Goal: Task Accomplishment & Management: Complete application form

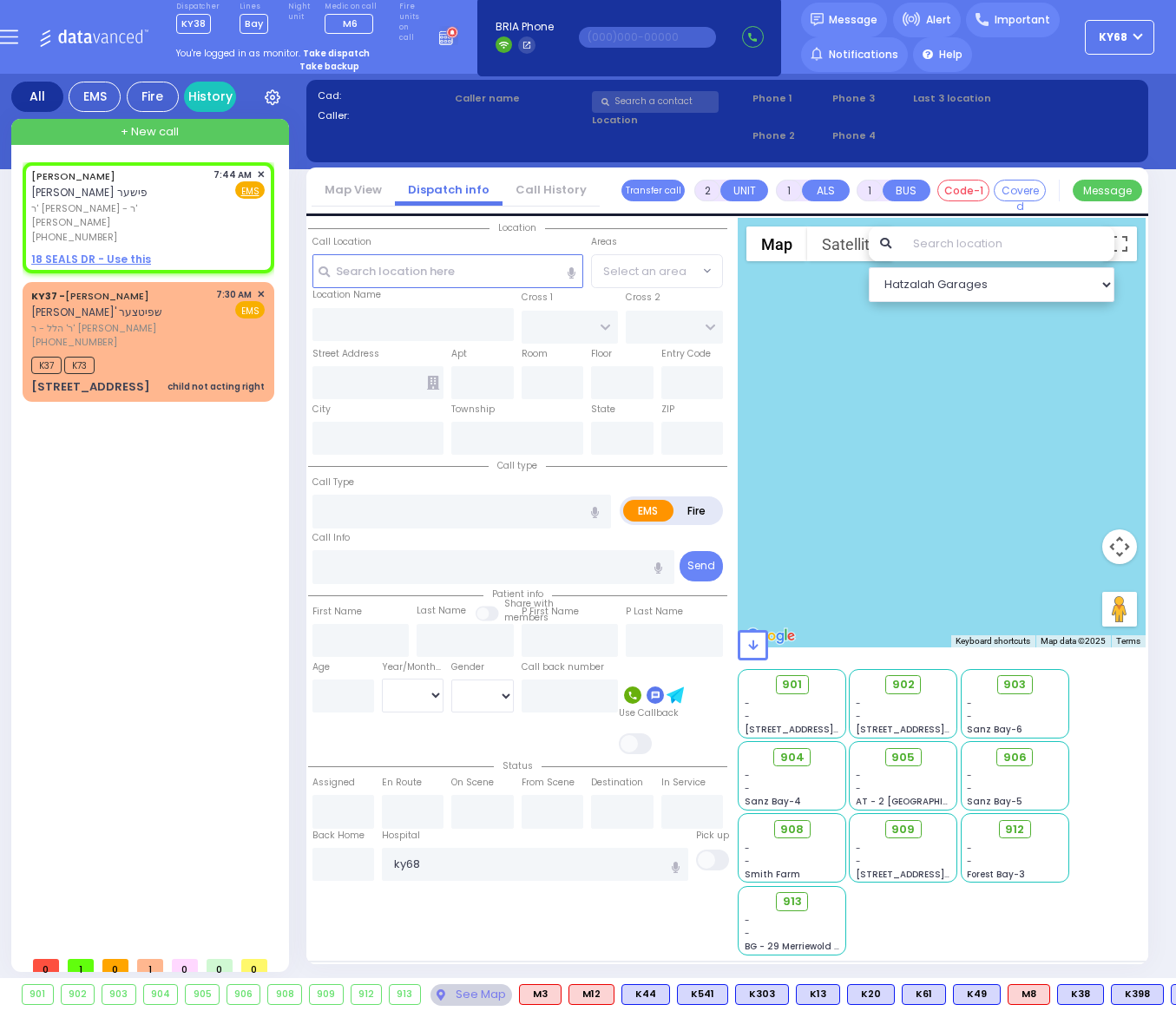
select select
radio input "true"
type input "[PERSON_NAME]"
select select
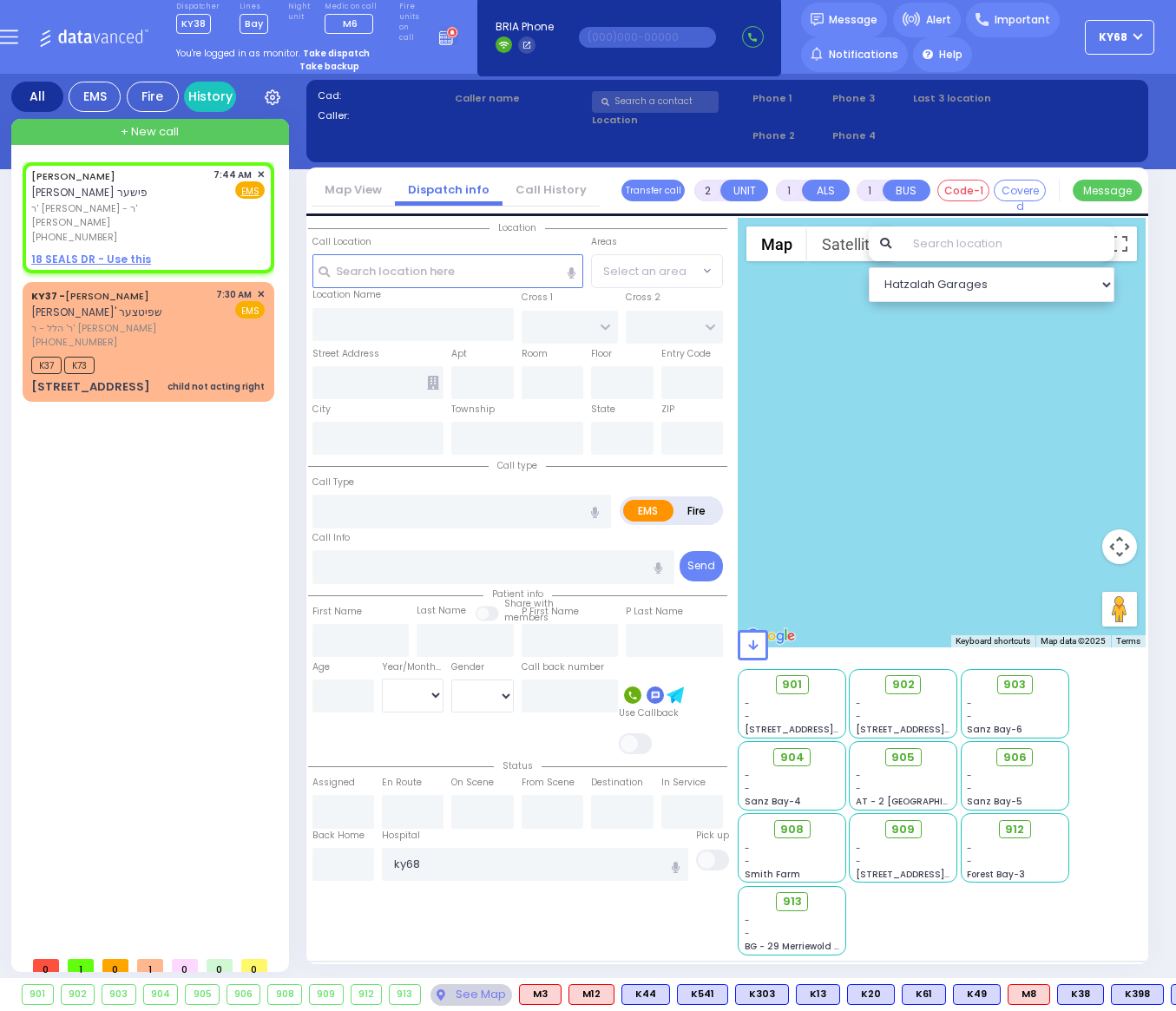
type input "07:44"
select select "Hatzalah Garages"
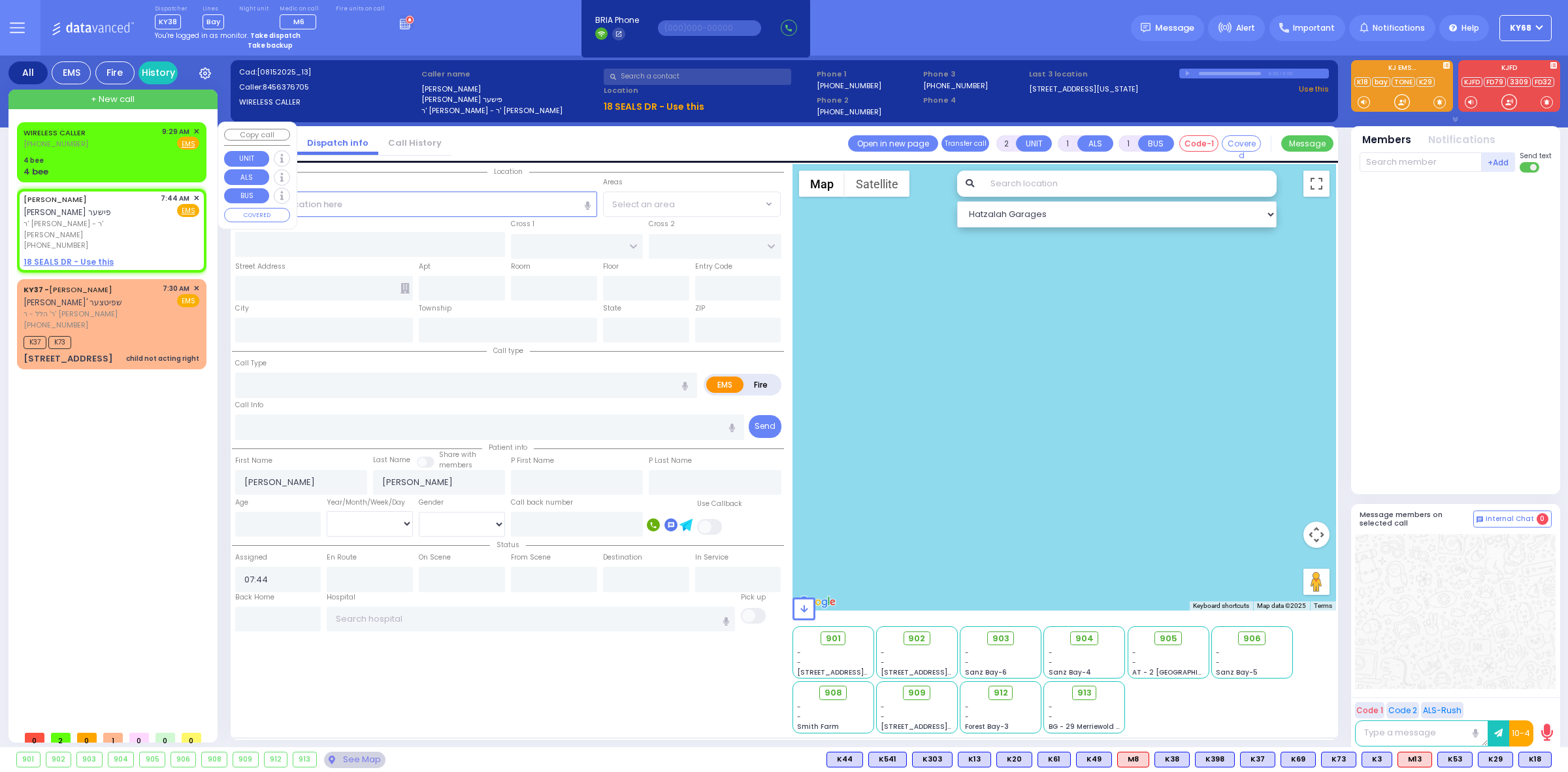
click at [113, 157] on div "4 bee" at bounding box center [111, 160] width 175 height 10
select select
radio input "true"
select select
type input "09:29"
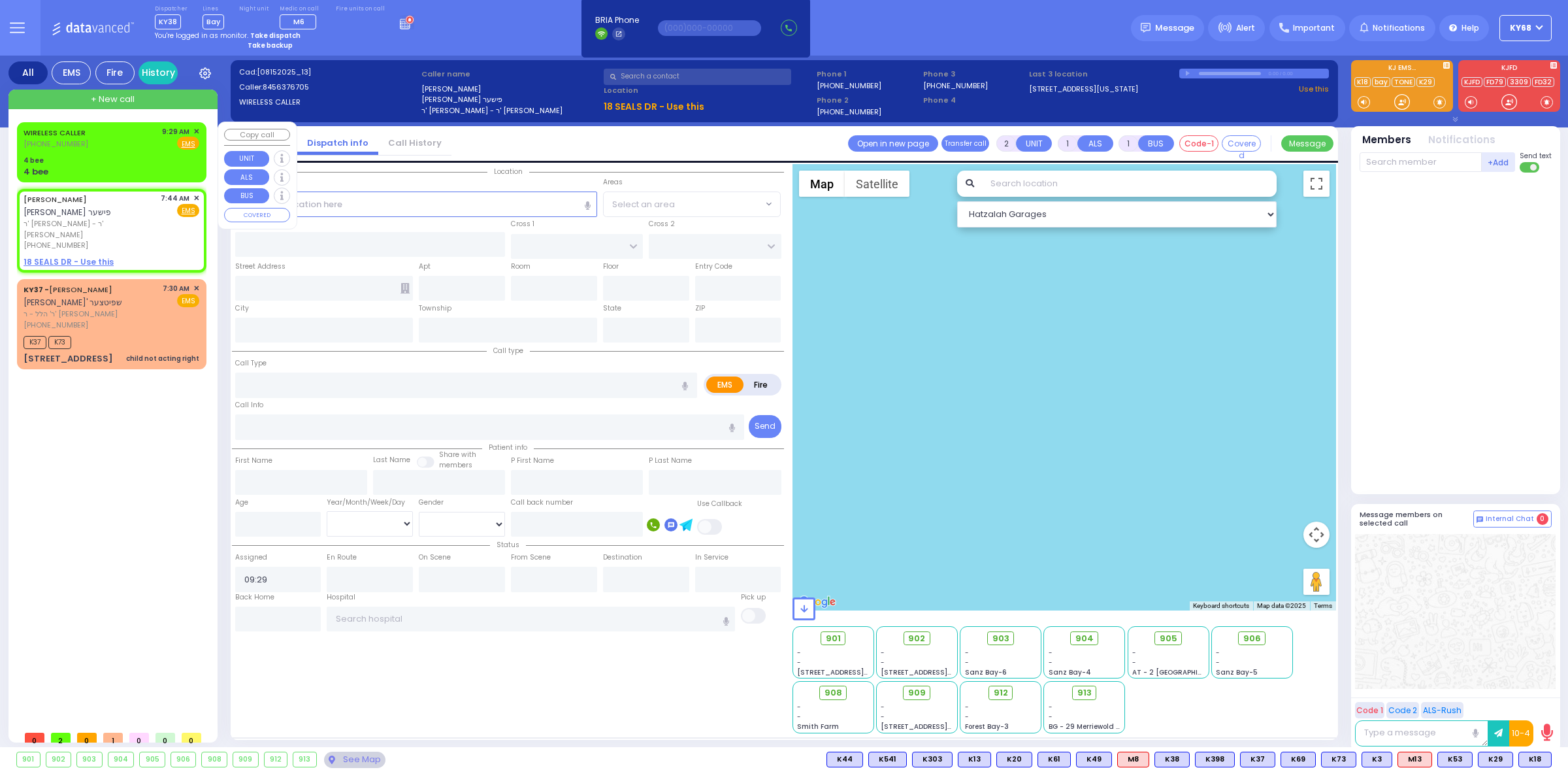
select select "Hatzalah Garages"
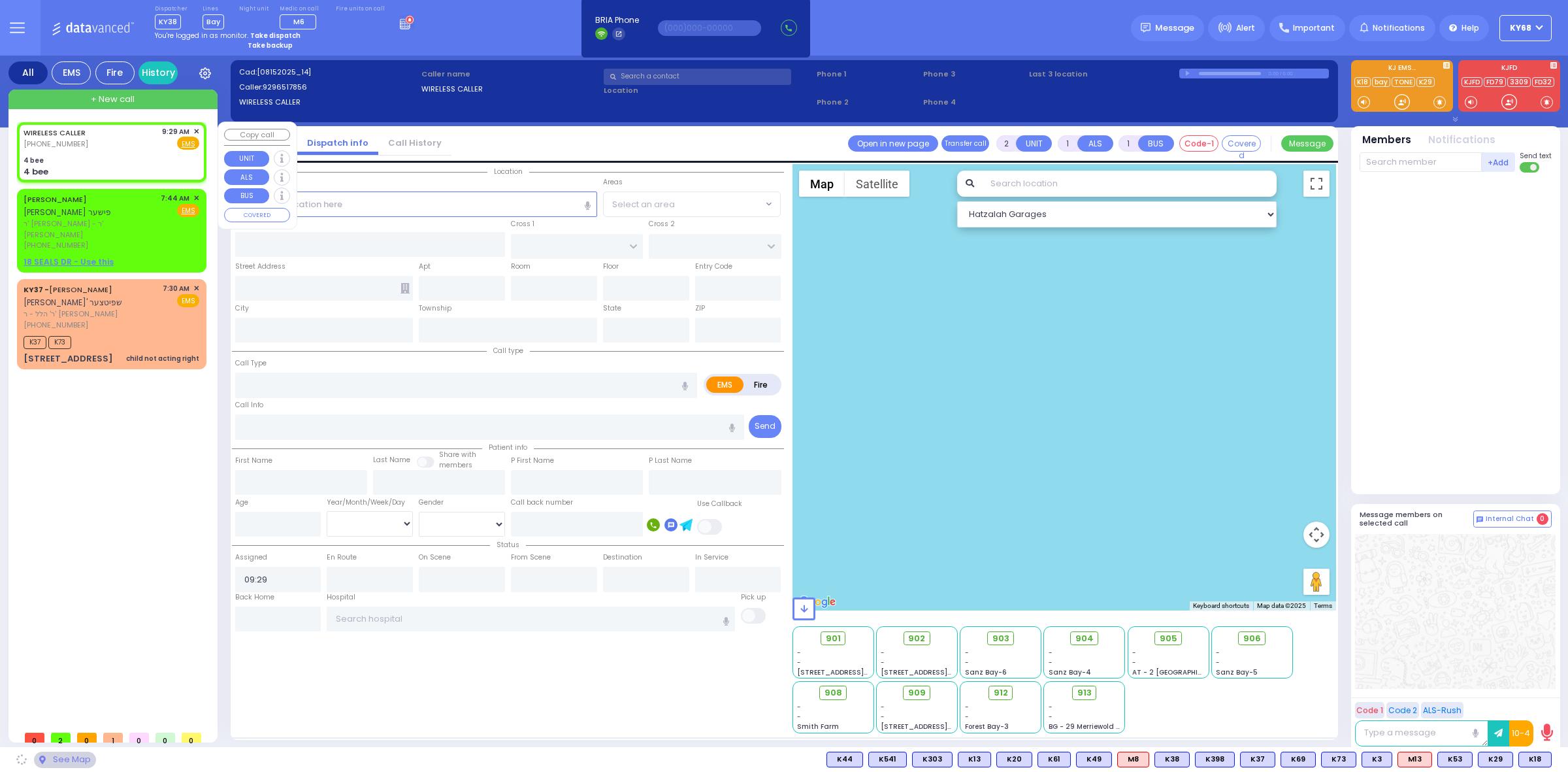
type input "4 bee"
type input "Monroe"
type input "[US_STATE]"
type input "10001"
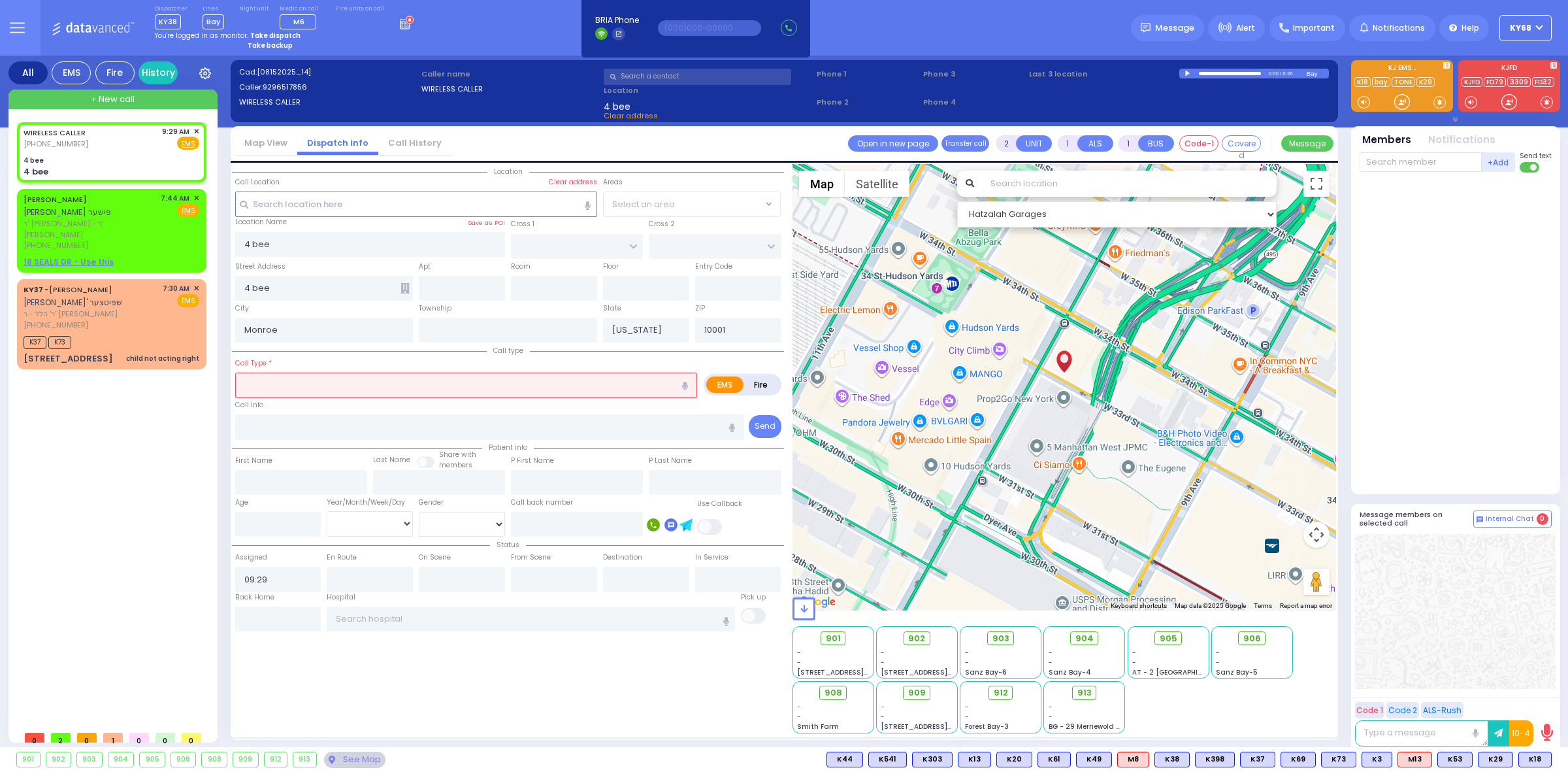
click at [885, 70] on div at bounding box center [1188, 73] width 7 height 6
click at [159, 619] on div "WIRELESS CALLER [PHONE_NUMBER] 9:29 AM ✕ EMS 4 bee" at bounding box center [114, 423] width 195 height 602
click at [295, 197] on input "text" at bounding box center [416, 203] width 362 height 25
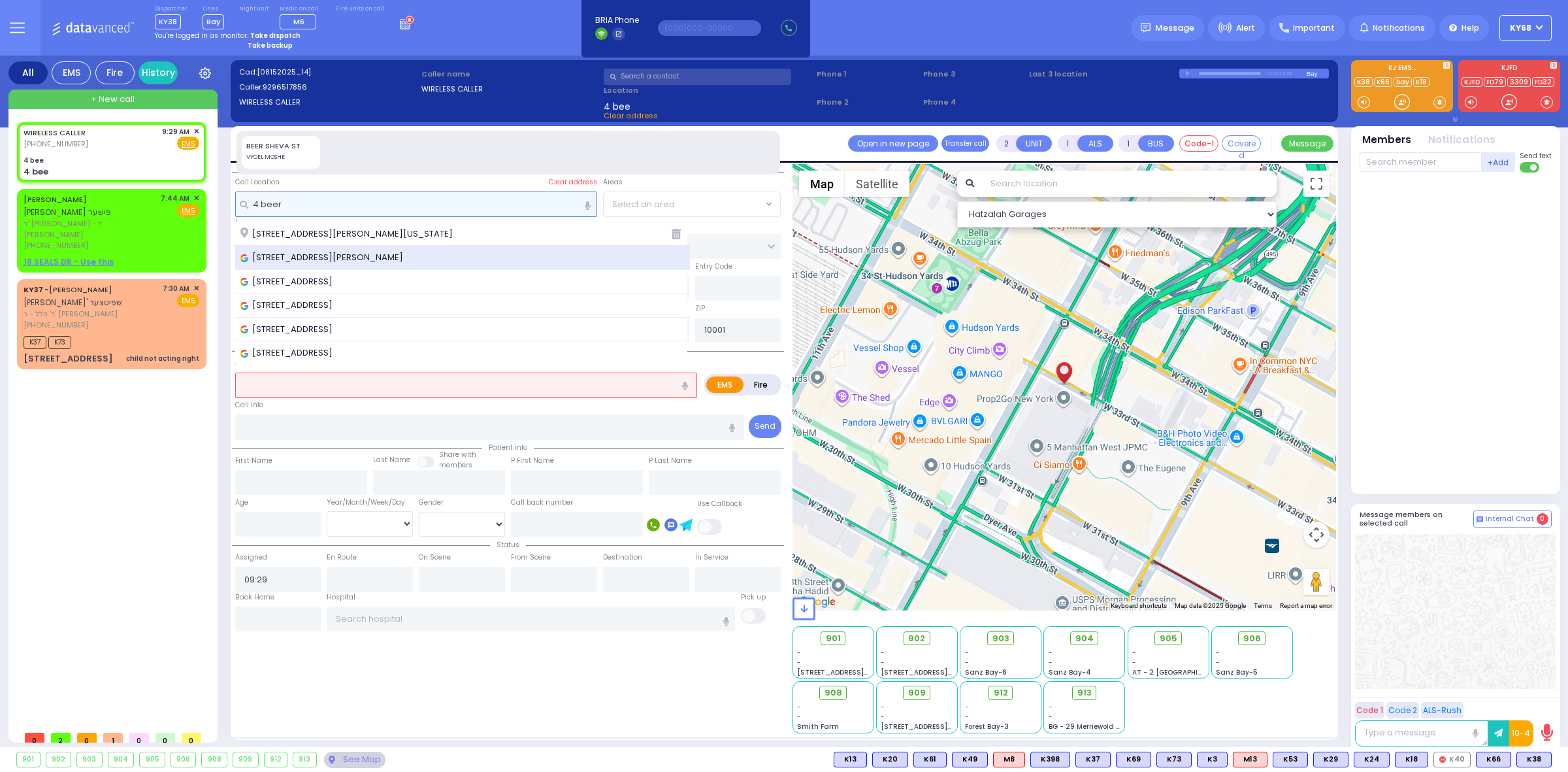
type input "4 beer"
click at [298, 249] on div "[STREET_ADDRESS][PERSON_NAME]" at bounding box center [463, 258] width 455 height 24
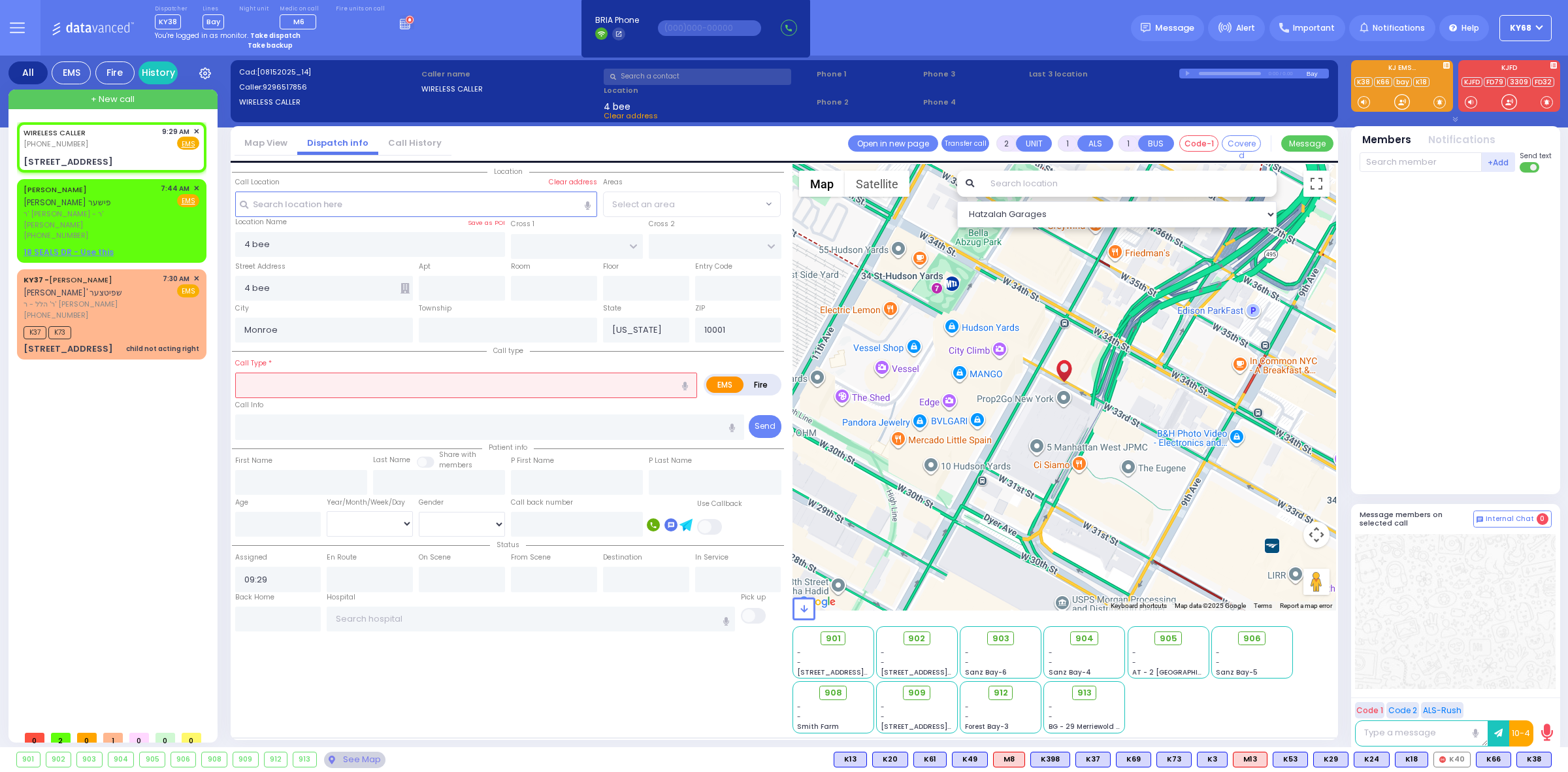
select select
radio input "true"
select select
select select "Hatzalah Garages"
type input "CHUST RD"
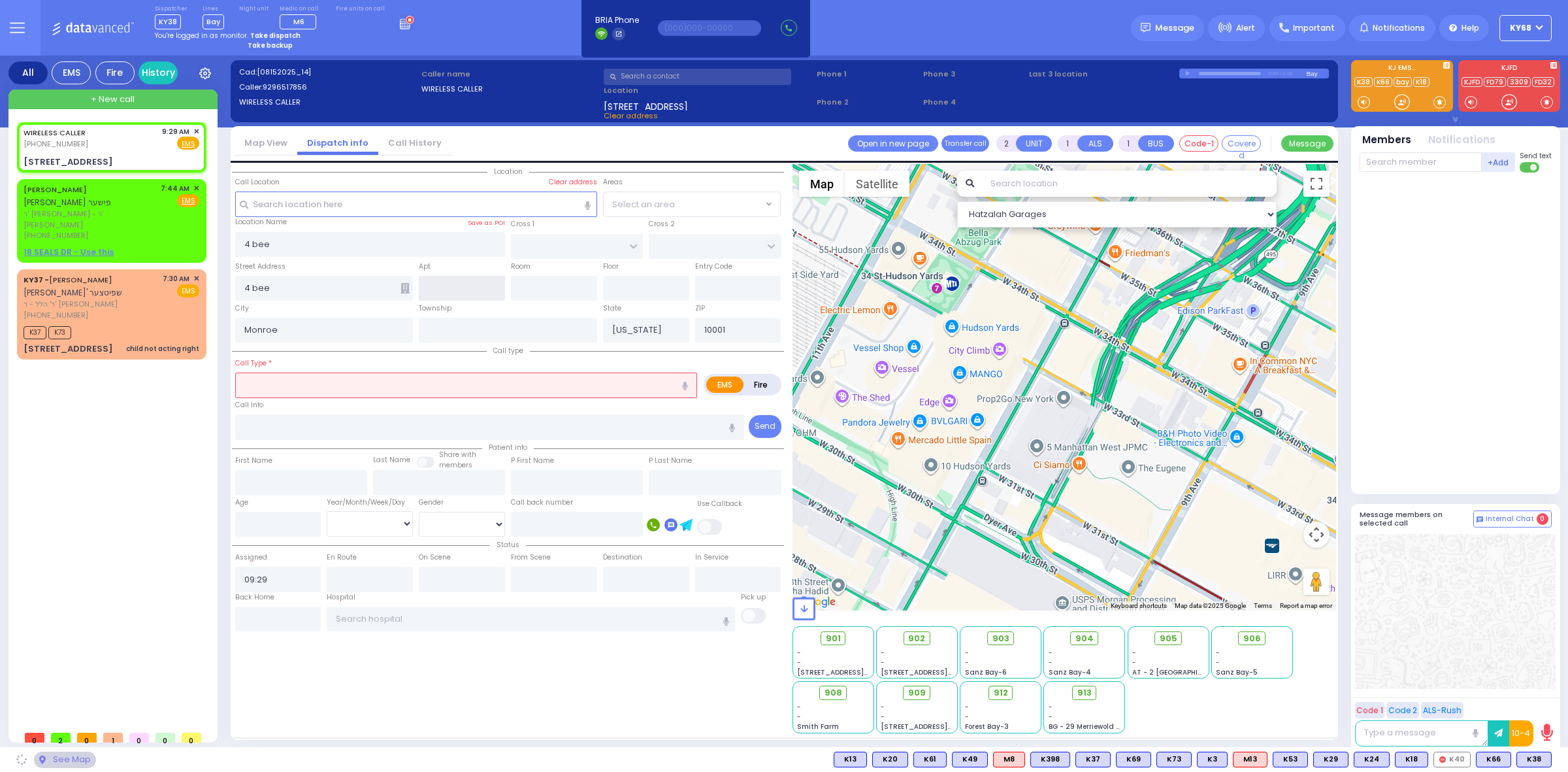
type input "BEER SHAVA ST"
type input "[STREET_ADDRESS]"
type input "[PERSON_NAME]"
type input "10950"
select select "VYOEL MOSHE"
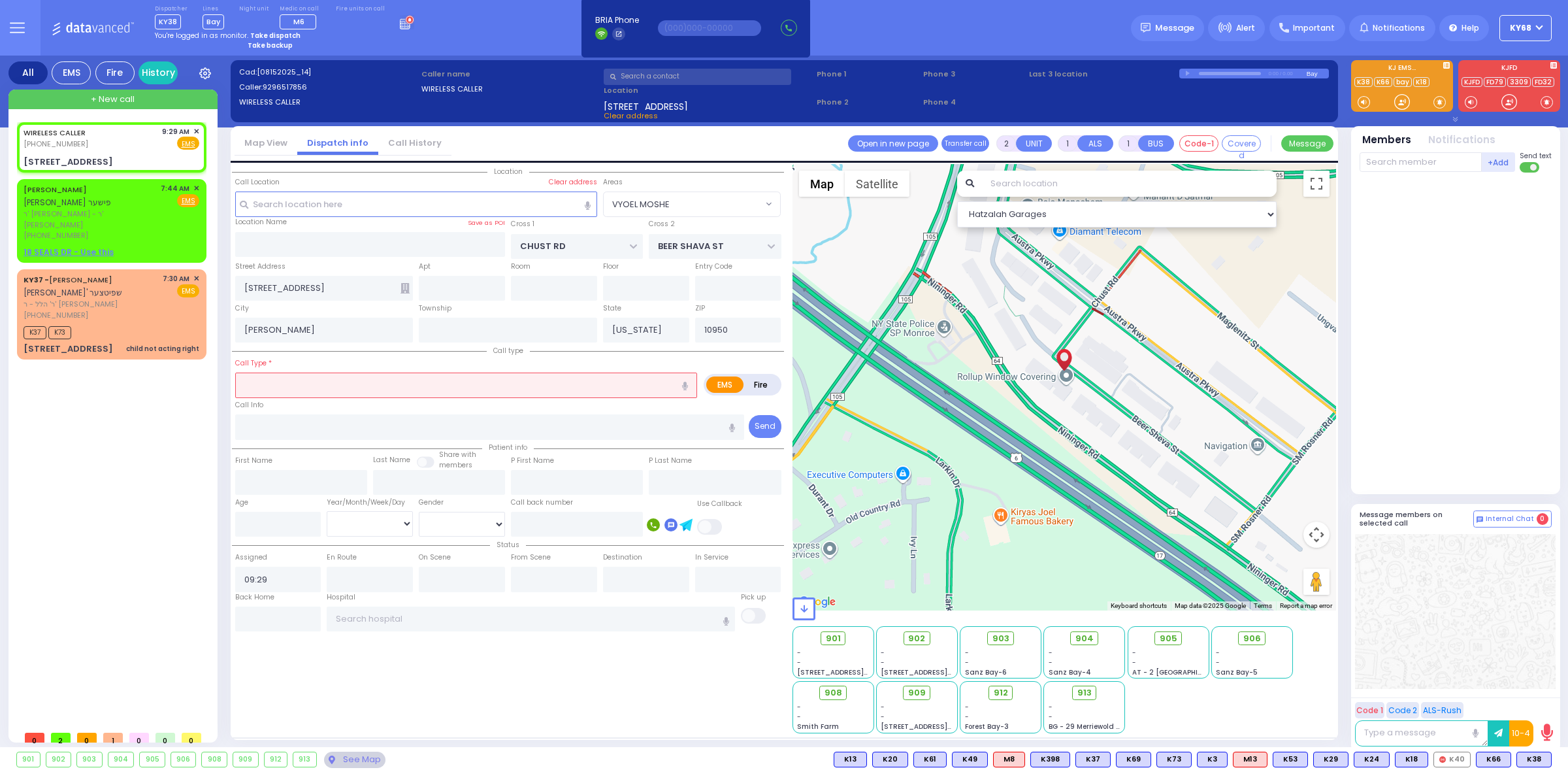
drag, startPoint x: 503, startPoint y: 43, endPoint x: 494, endPoint y: 39, distance: 9.8
click at [501, 41] on div "Dispatcher KY38 shift has started. Are you ? [GEOGRAPHIC_DATA]" at bounding box center [784, 28] width 1568 height 56
select select
radio input "true"
select select
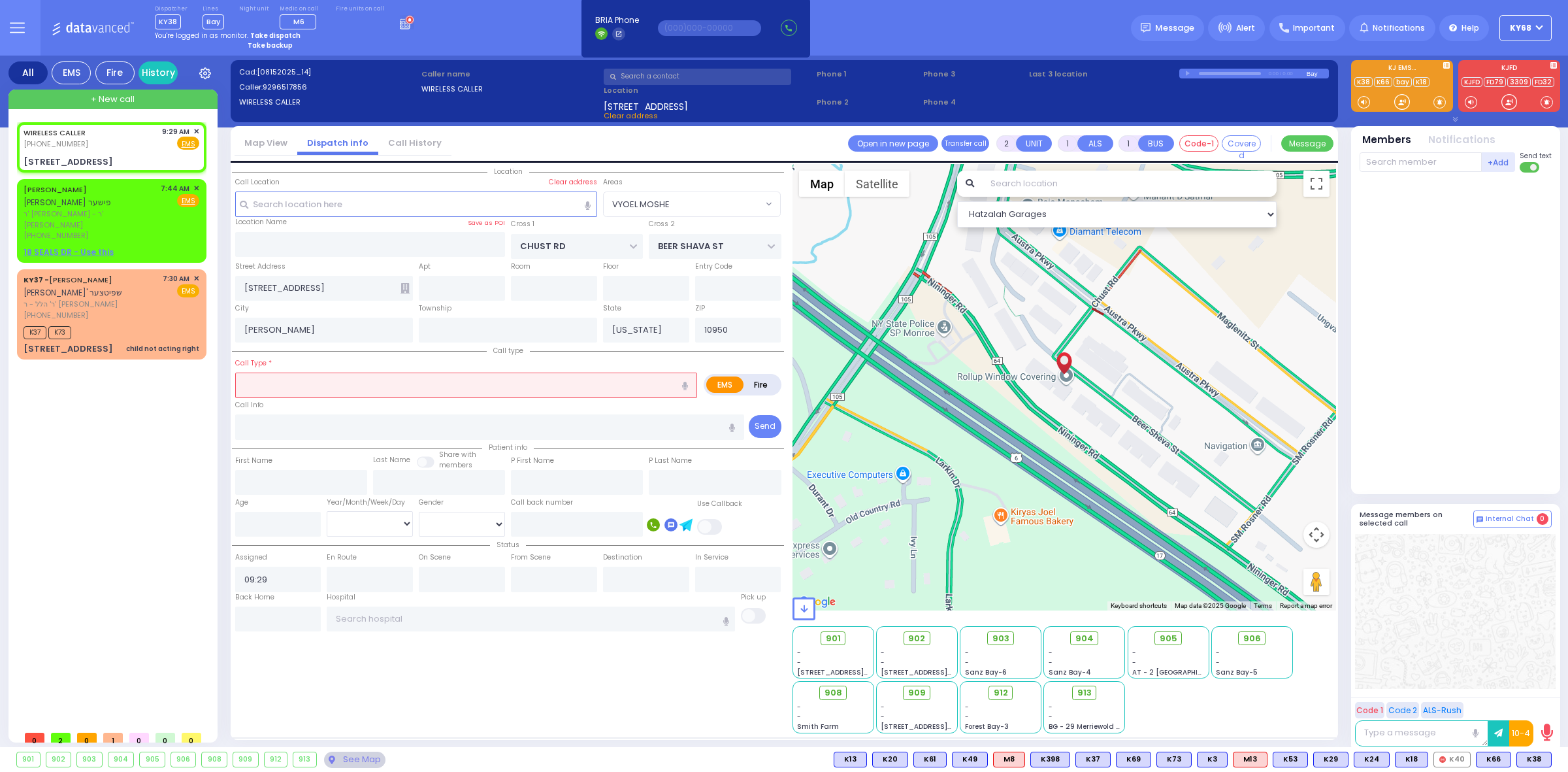
select select "Hatzalah Garages"
type input "203"
select select "VYOEL MOSHE"
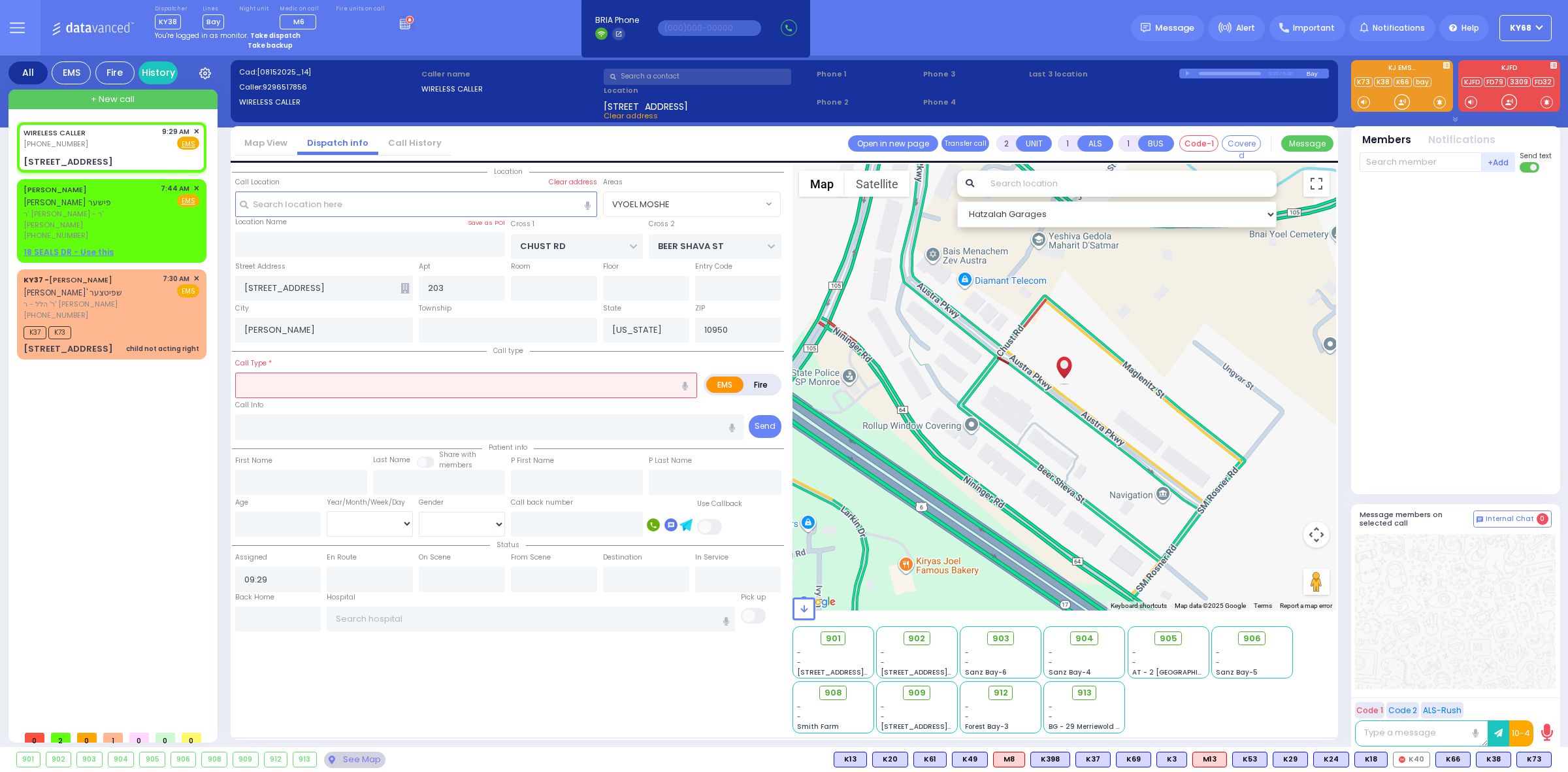
type input "1"
type input "0"
select select
type input "Fall"
radio input "true"
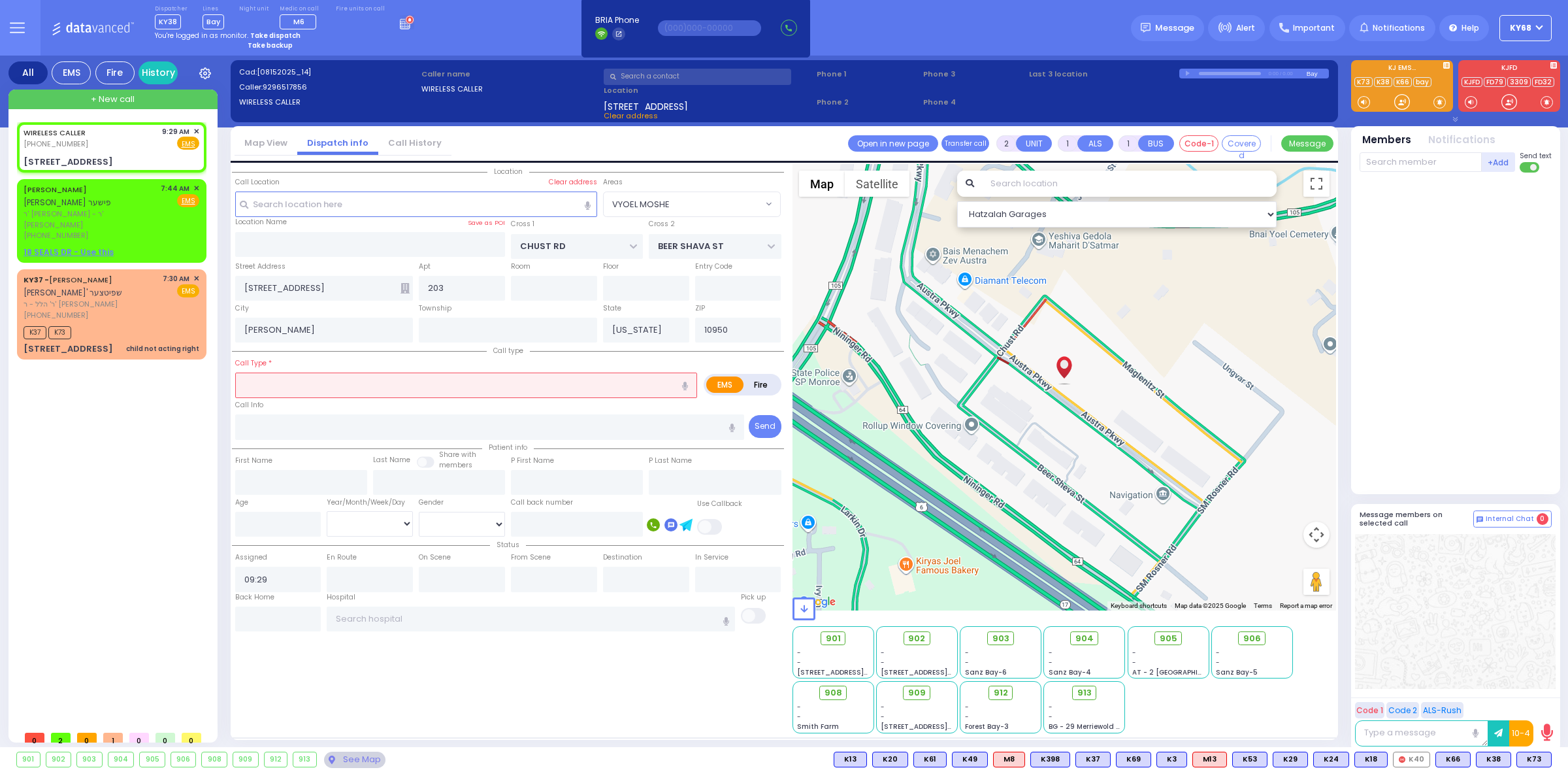
select select
select select "VYOEL MOSHE"
select select "Hatzalah Garages"
select select
radio input "true"
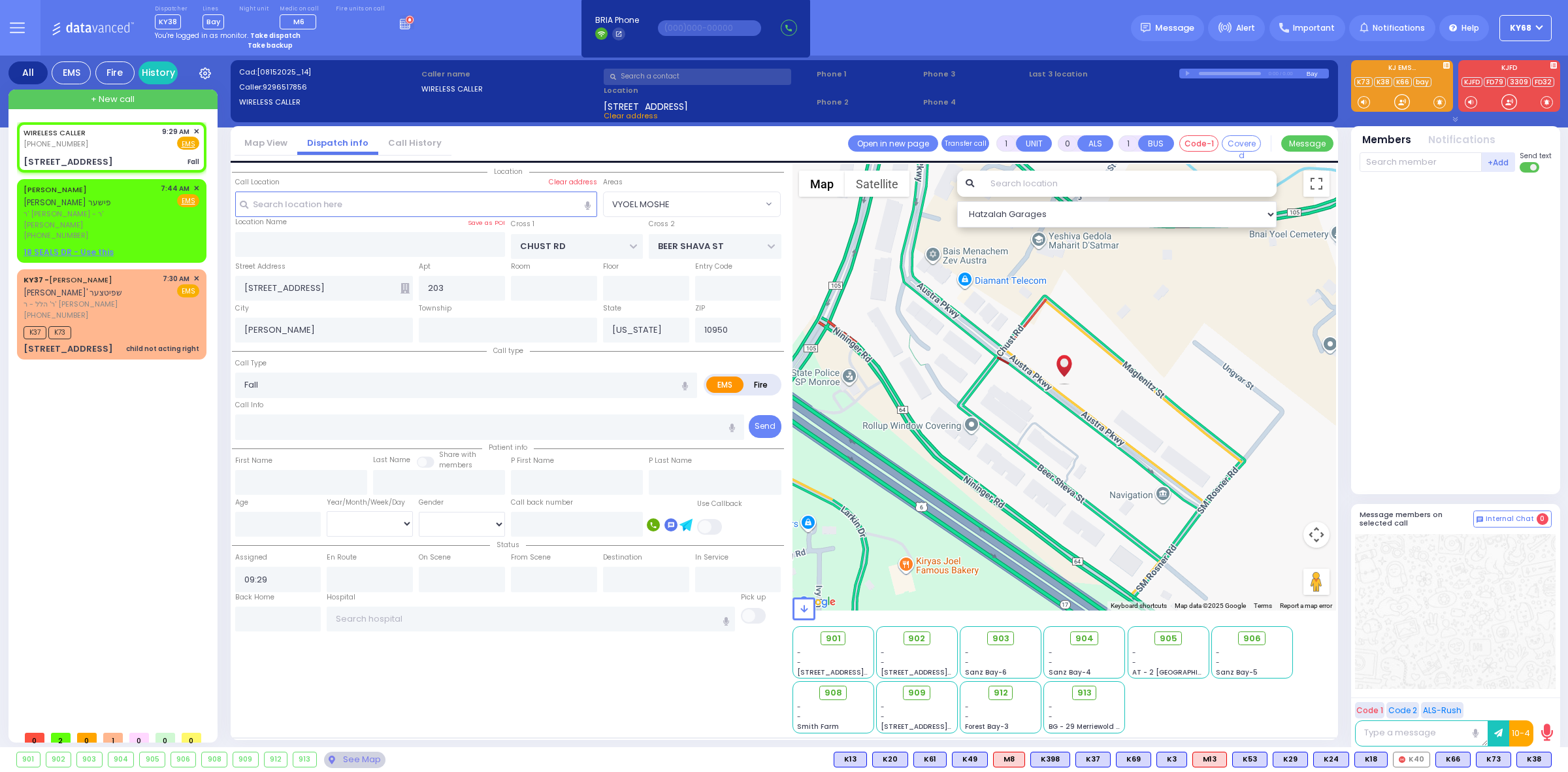
select select
select select "Hatzalah Garages"
select select "VYOEL MOSHE"
select select
radio input "true"
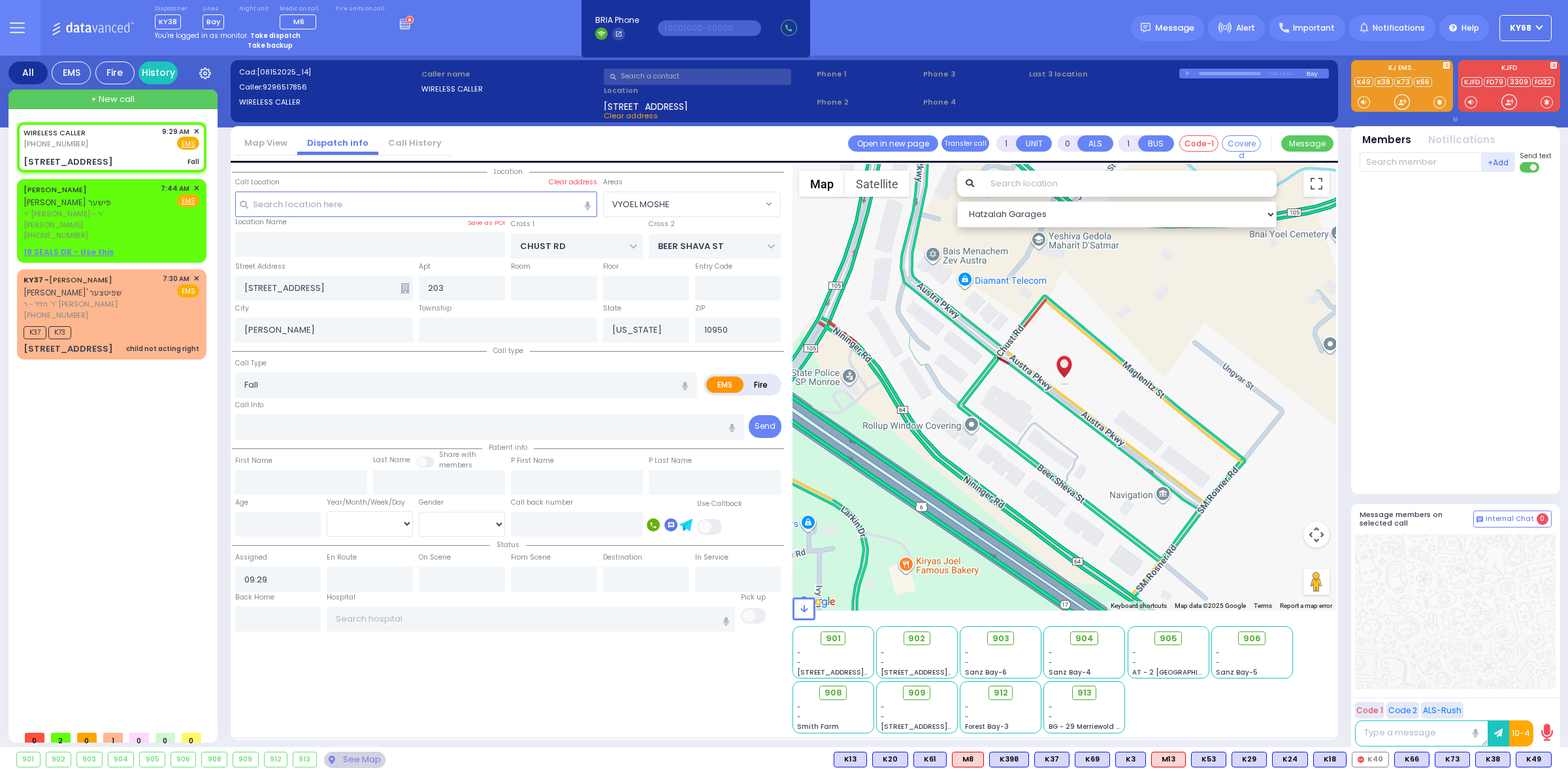
type input "1"
select select
select select "Hatzalah Garages"
select select "VYOEL MOSHE"
select select
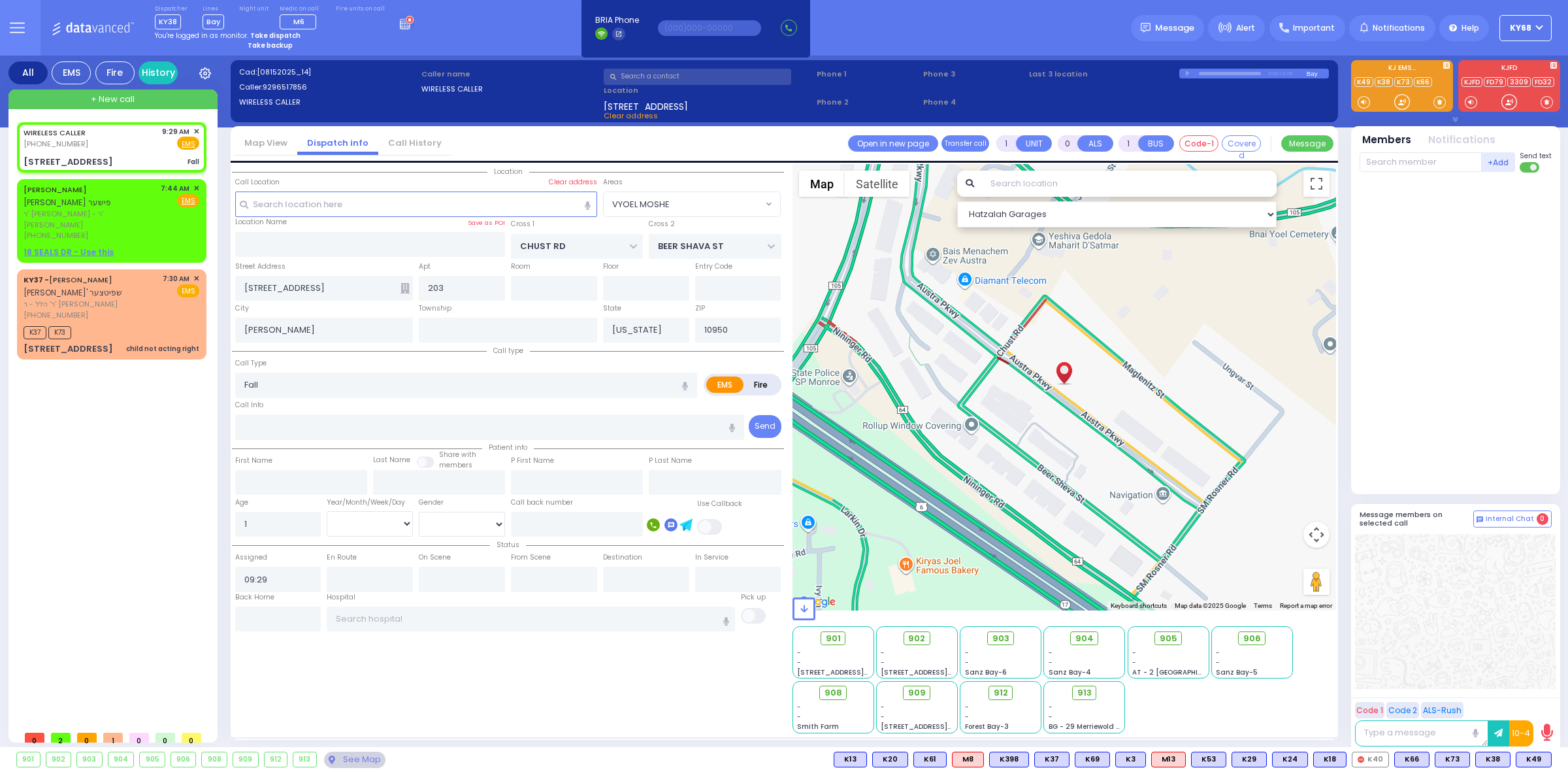
radio input "true"
select select "Year"
select select "Hatzalah Garages"
select select "VYOEL MOSHE"
select select
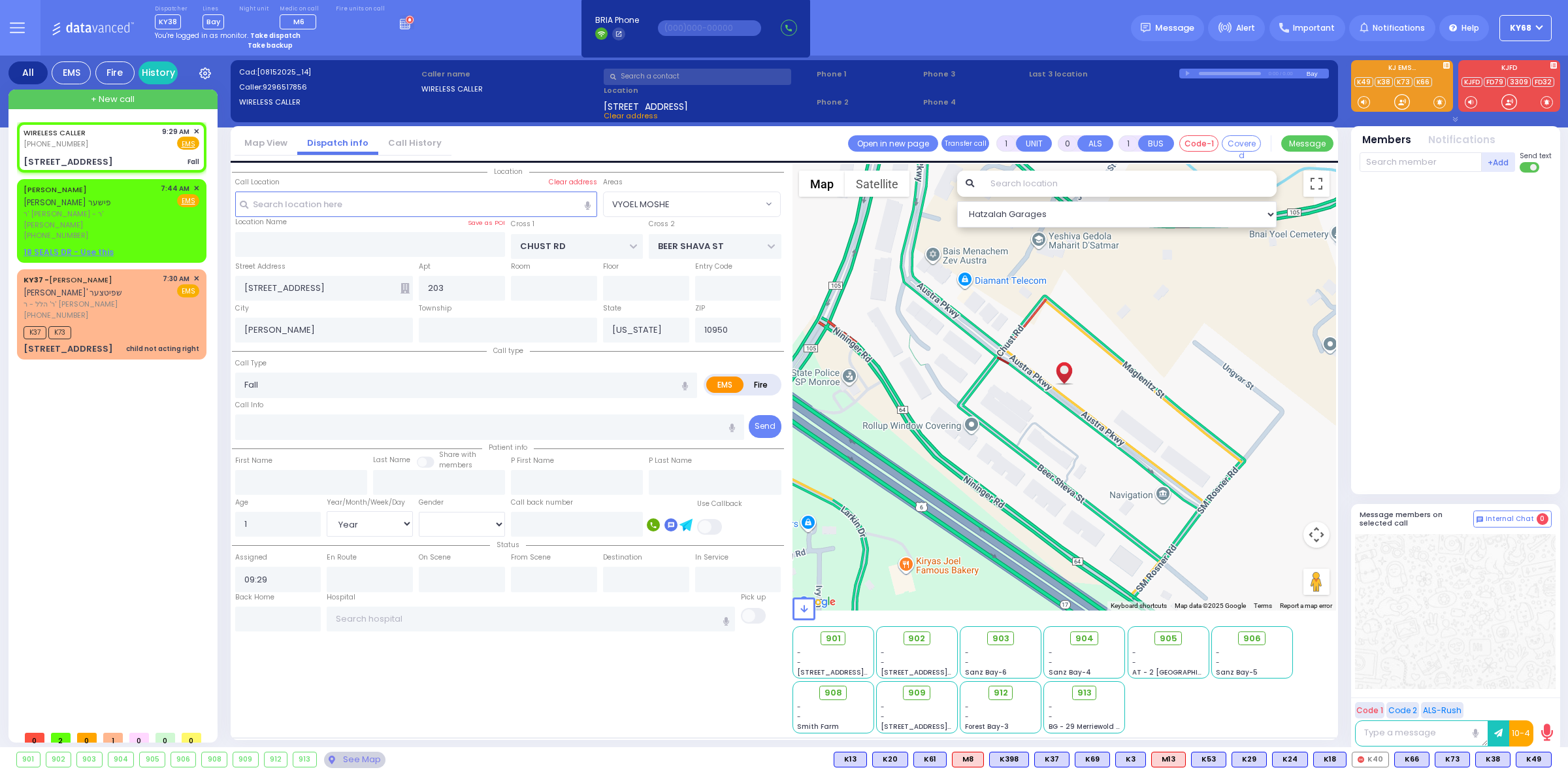
radio input "true"
select select "Year"
select select "[DEMOGRAPHIC_DATA]"
select select "VYOEL MOSHE"
select select "Hatzalah Garages"
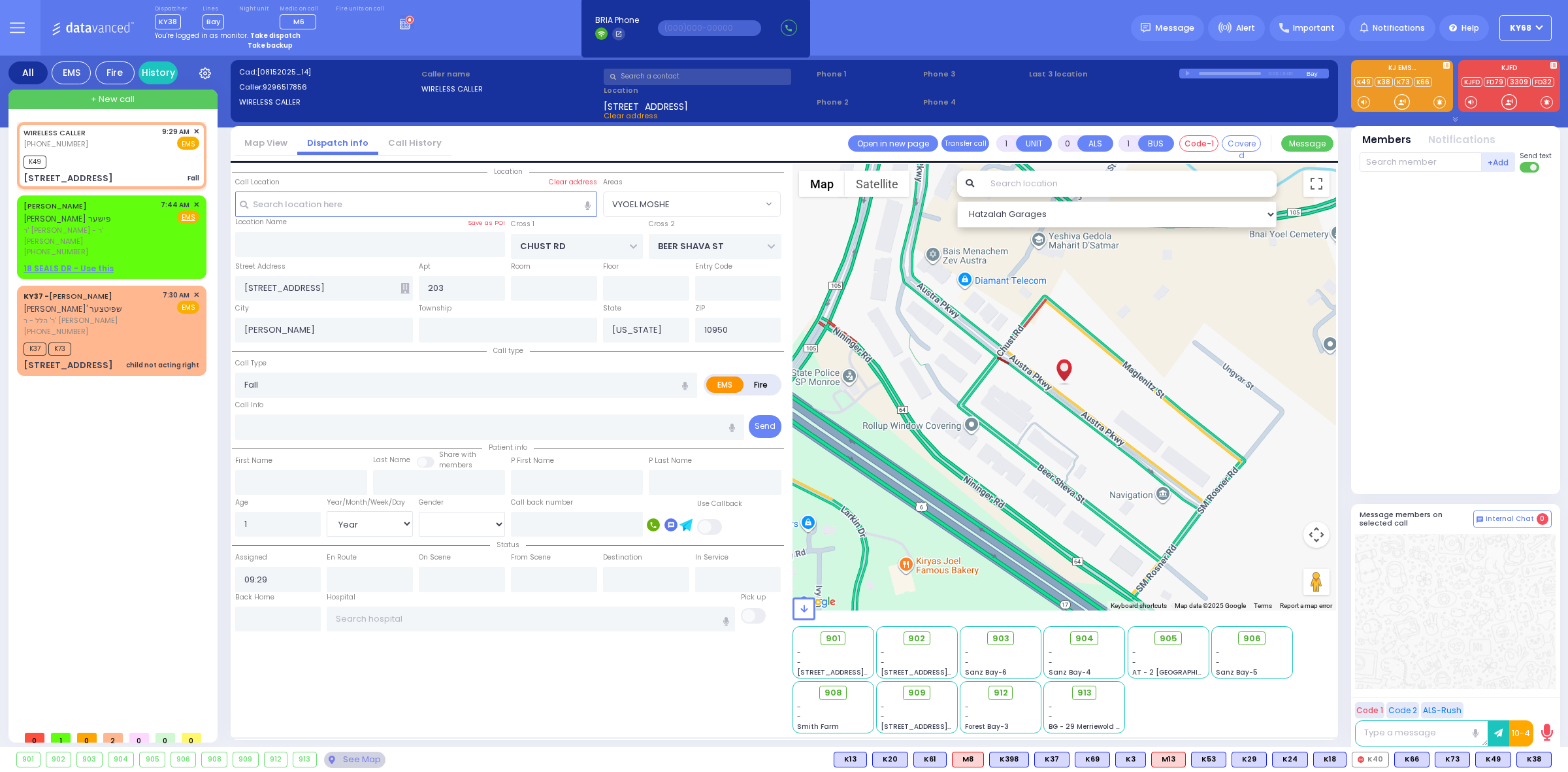
select select
radio input "true"
select select "Year"
select select "[DEMOGRAPHIC_DATA]"
type input "09:32"
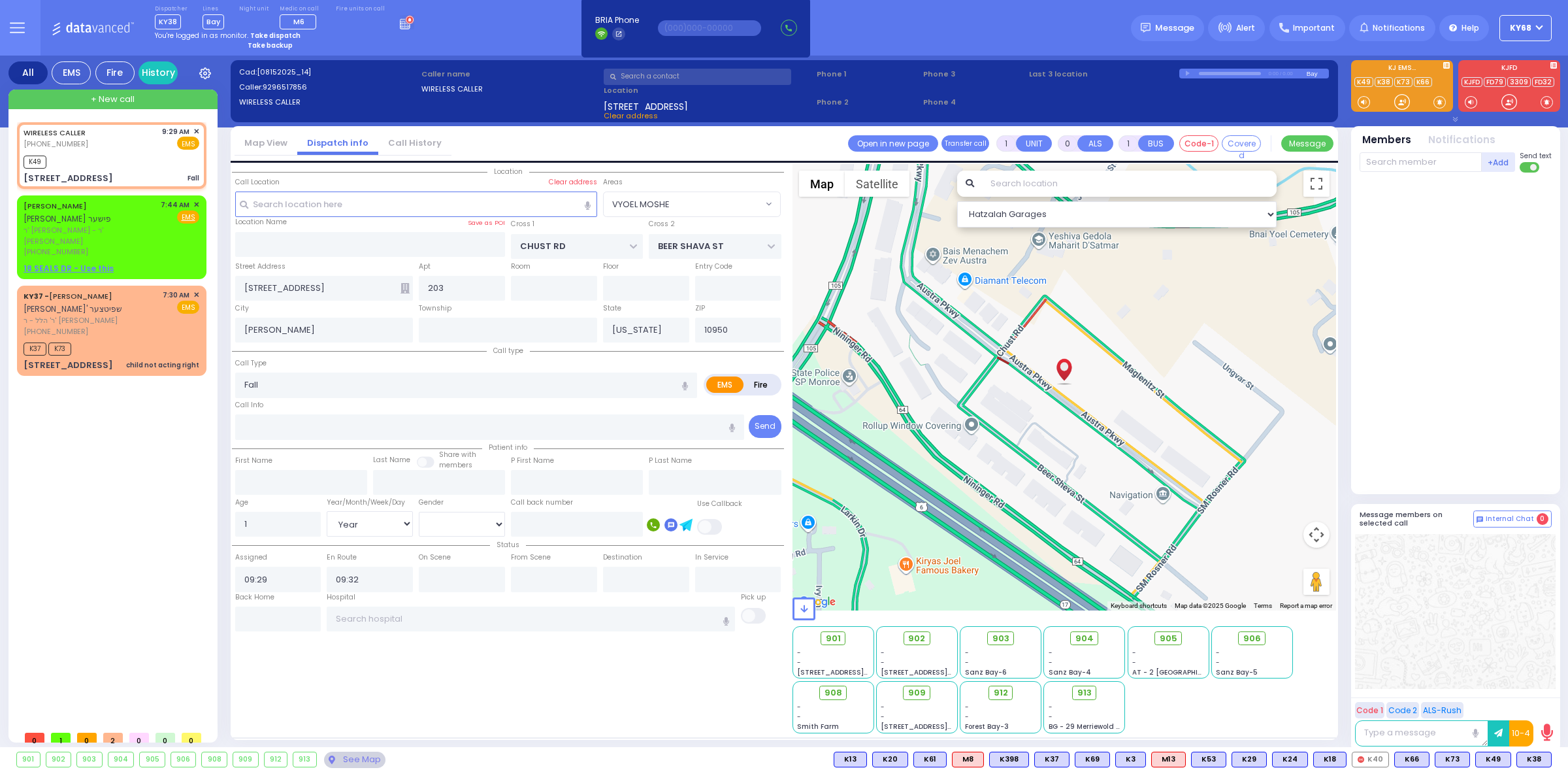
select select "Hatzalah Garages"
select select "VYOEL MOSHE"
select select
radio input "true"
select select "Year"
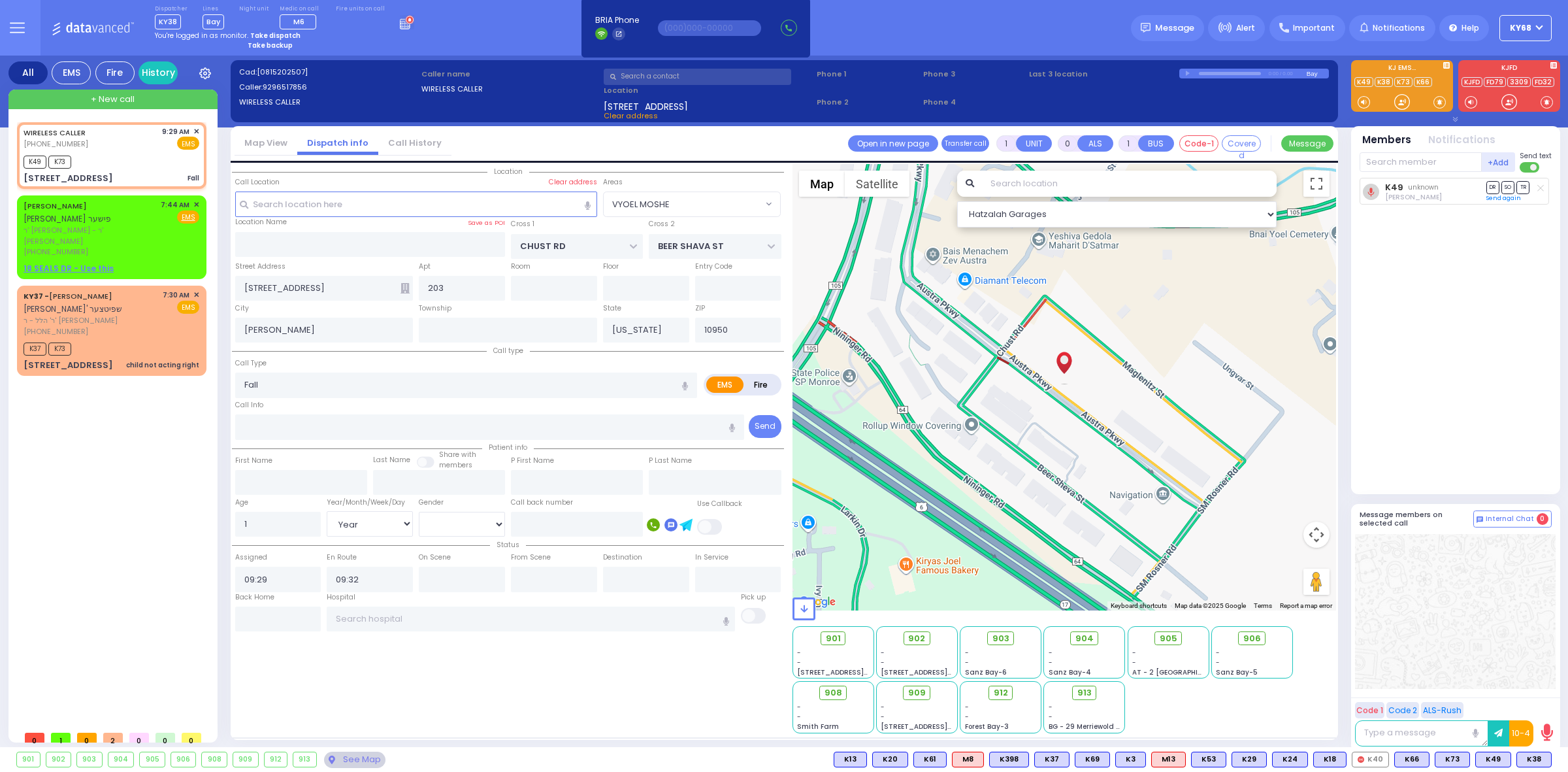
select select "[DEMOGRAPHIC_DATA]"
select select "Hatzalah Garages"
select select "VYOEL MOSHE"
select select
type input "Fall-"
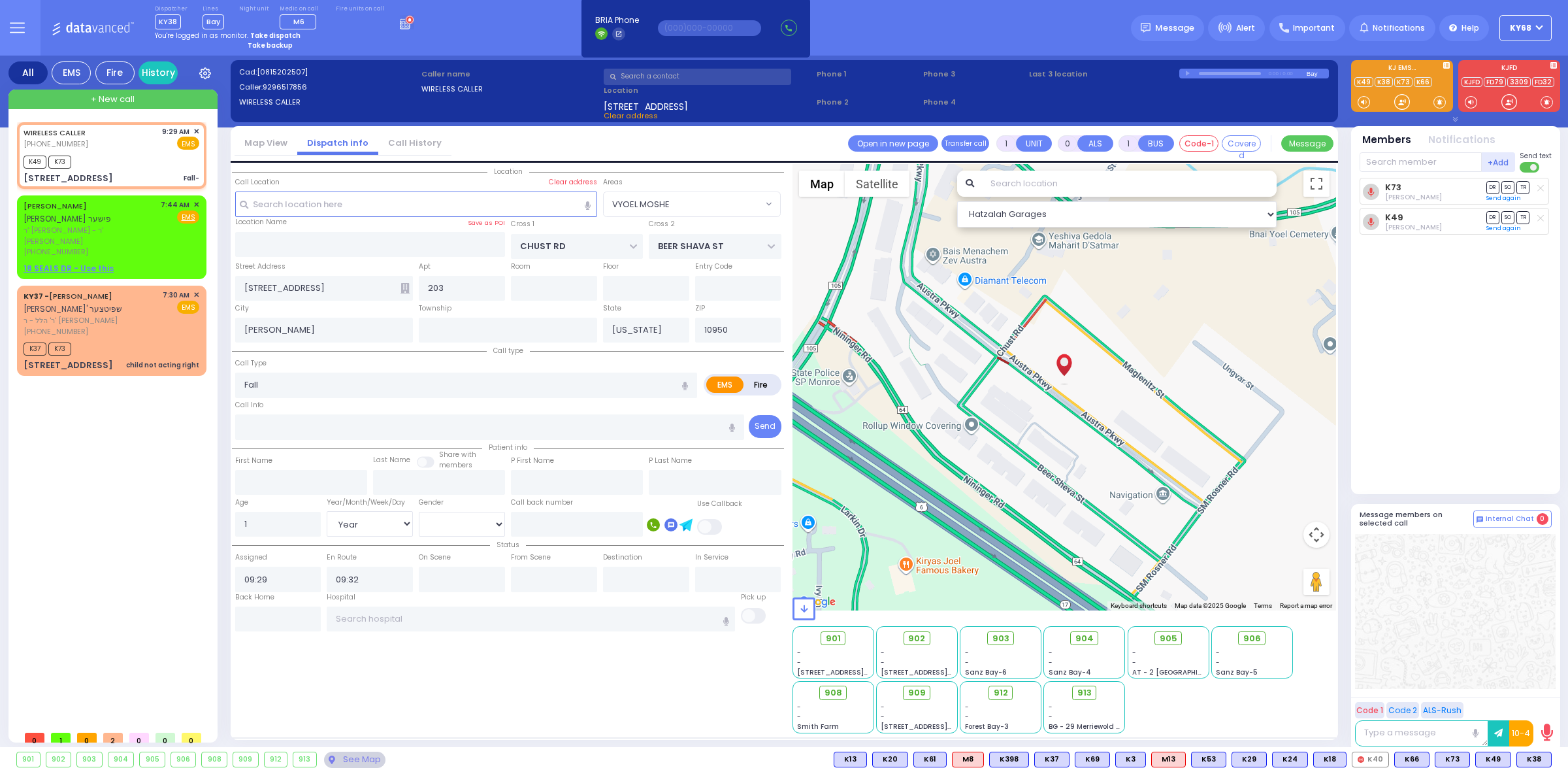
radio input "true"
select select "Year"
select select "[DEMOGRAPHIC_DATA]"
select select "VYOEL MOSHE"
select select "Hatzalah Garages"
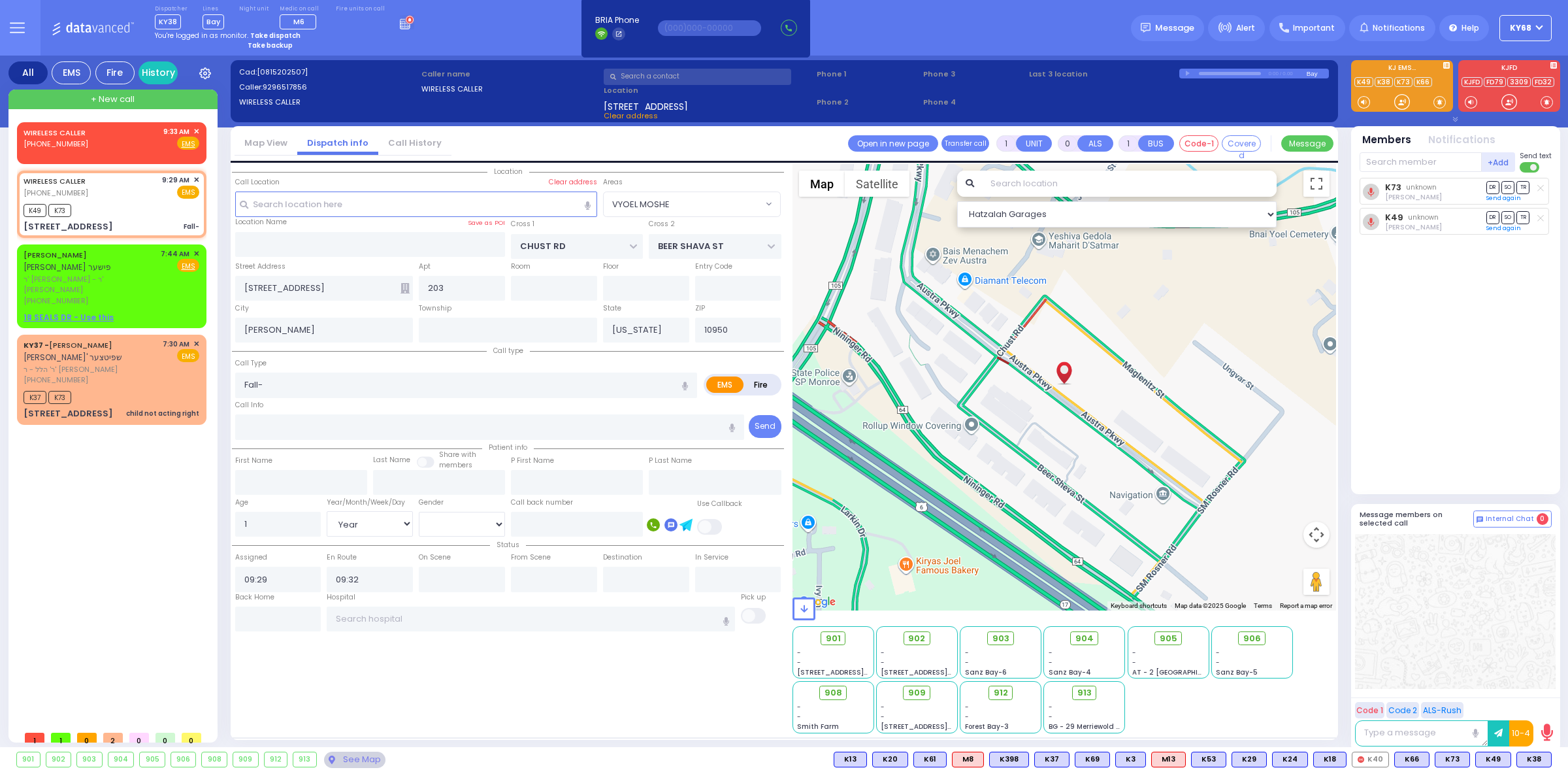
select select
radio input "true"
select select "Year"
select select "[DEMOGRAPHIC_DATA]"
select select "Hatzalah Garages"
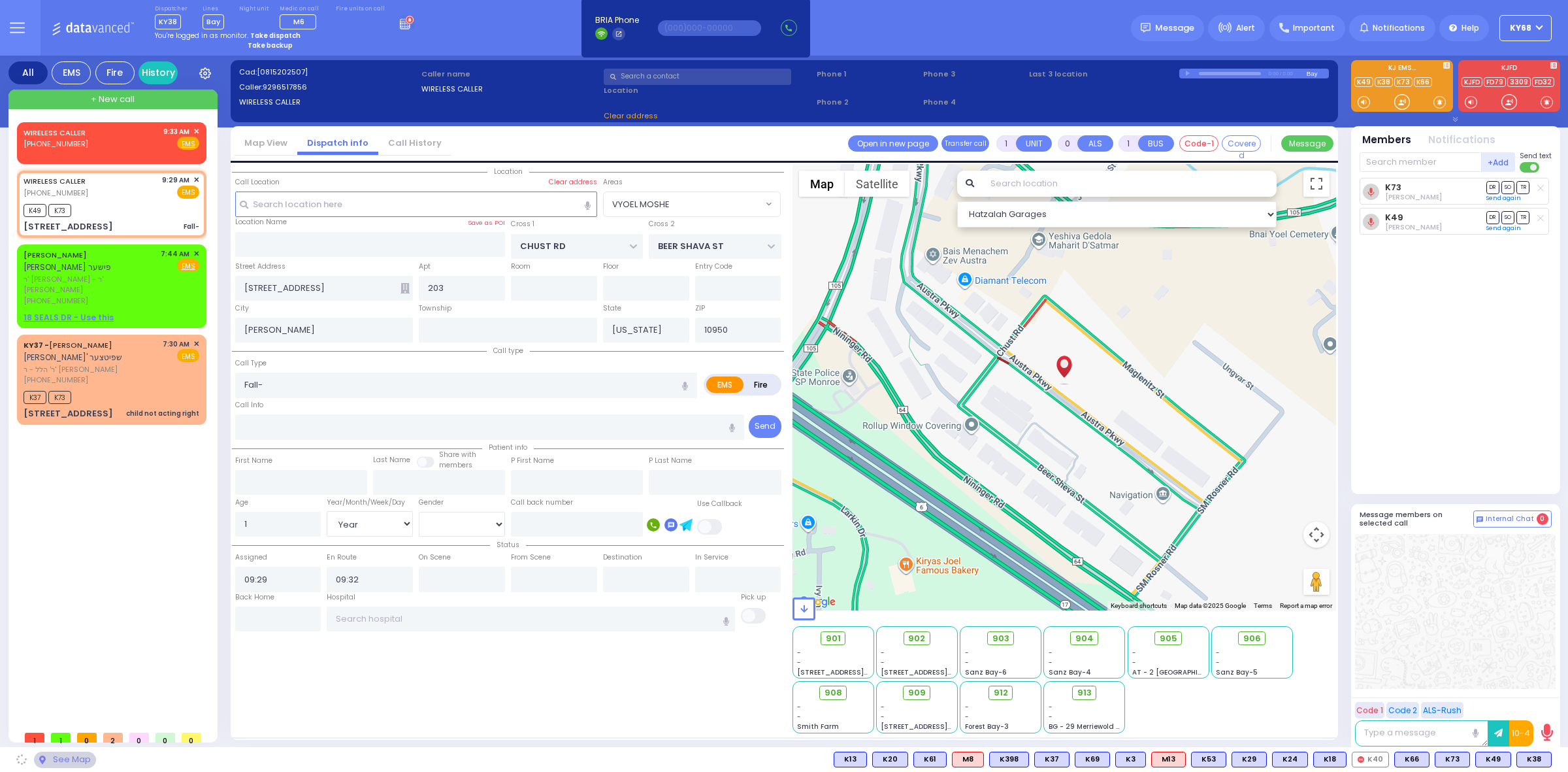
select select "VYOEL MOSHE"
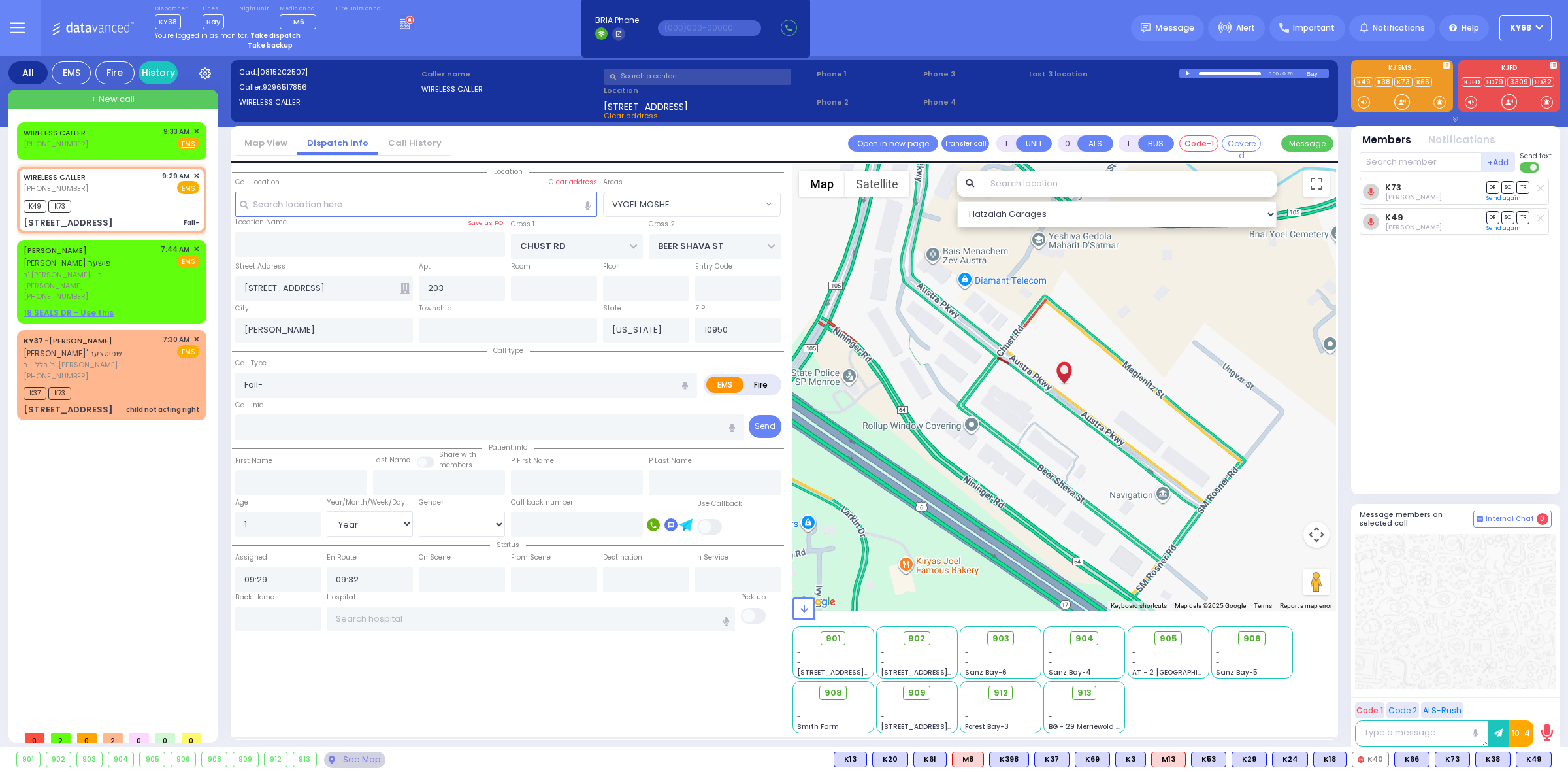
select select
radio input "true"
select select "Year"
select select "[DEMOGRAPHIC_DATA]"
select select "Hatzalah Garages"
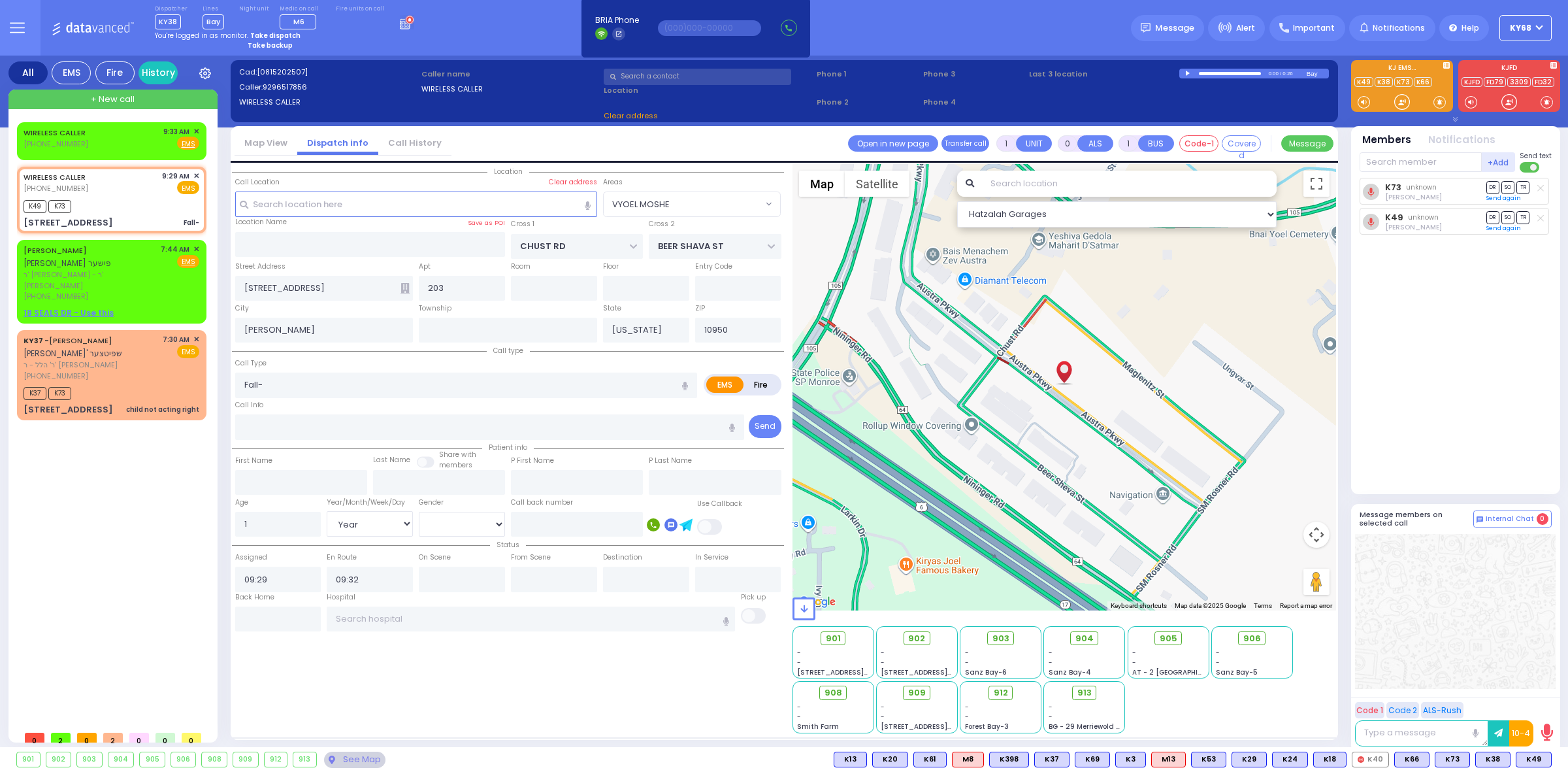
type input "[STREET_ADDRESS]"
select select "VYOEL MOSHE"
select select
radio input "true"
select select "Year"
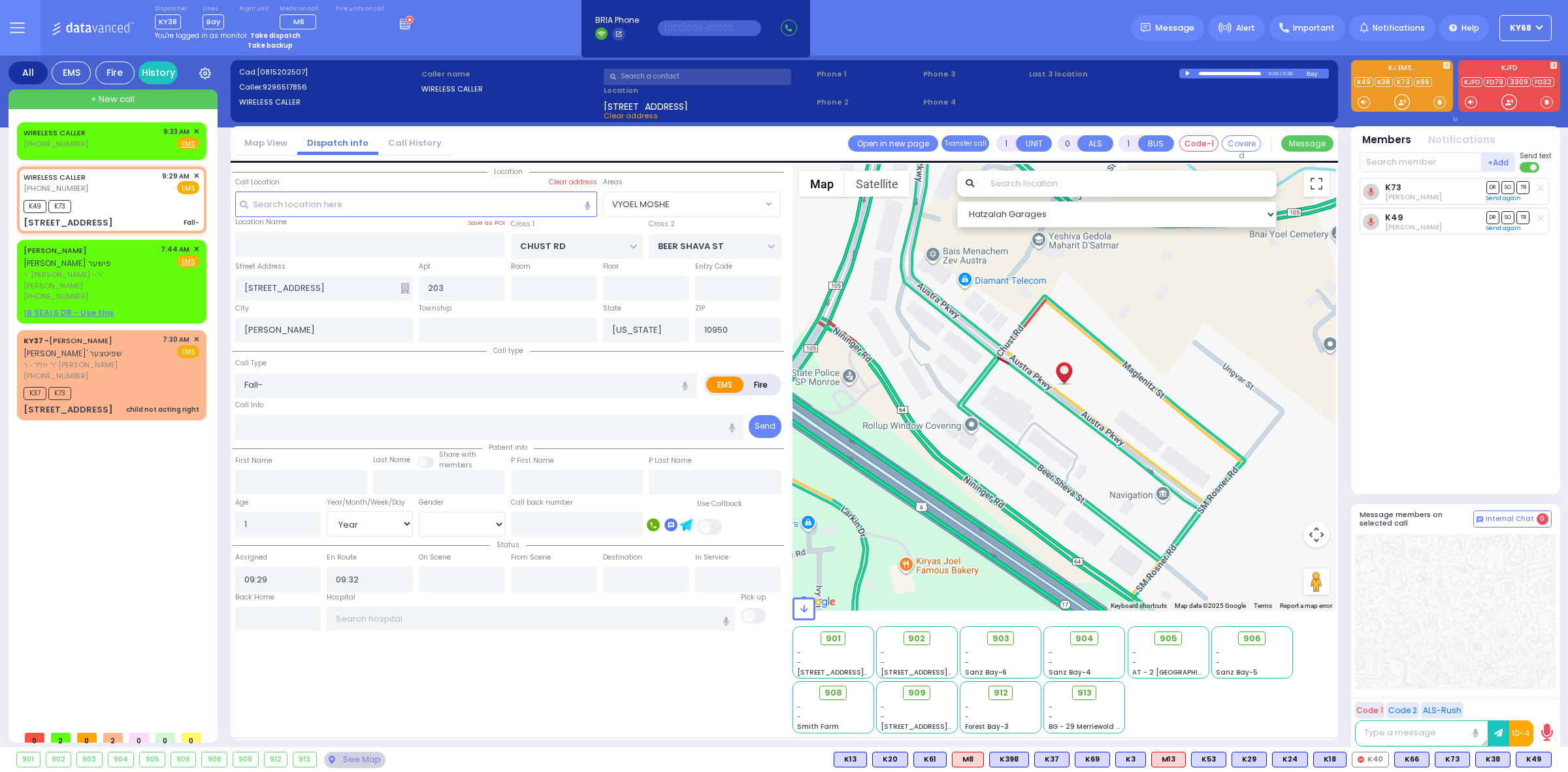
select select "[DEMOGRAPHIC_DATA]"
select select "Hatzalah Garages"
type input "403"
select select "VYOEL MOSHE"
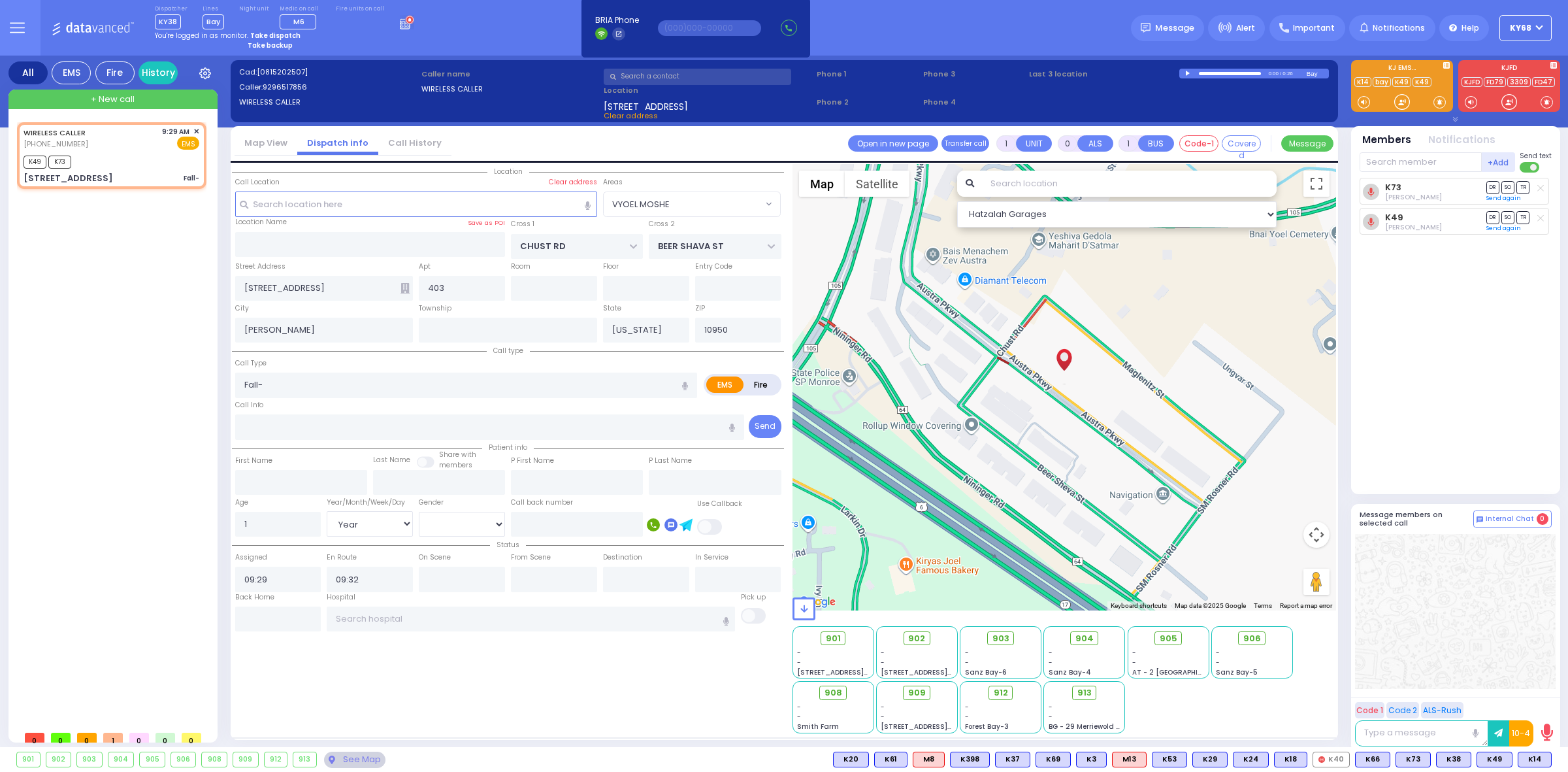
select select
type input "Fall-bleeding"
radio input "true"
select select "Year"
select select "[DEMOGRAPHIC_DATA]"
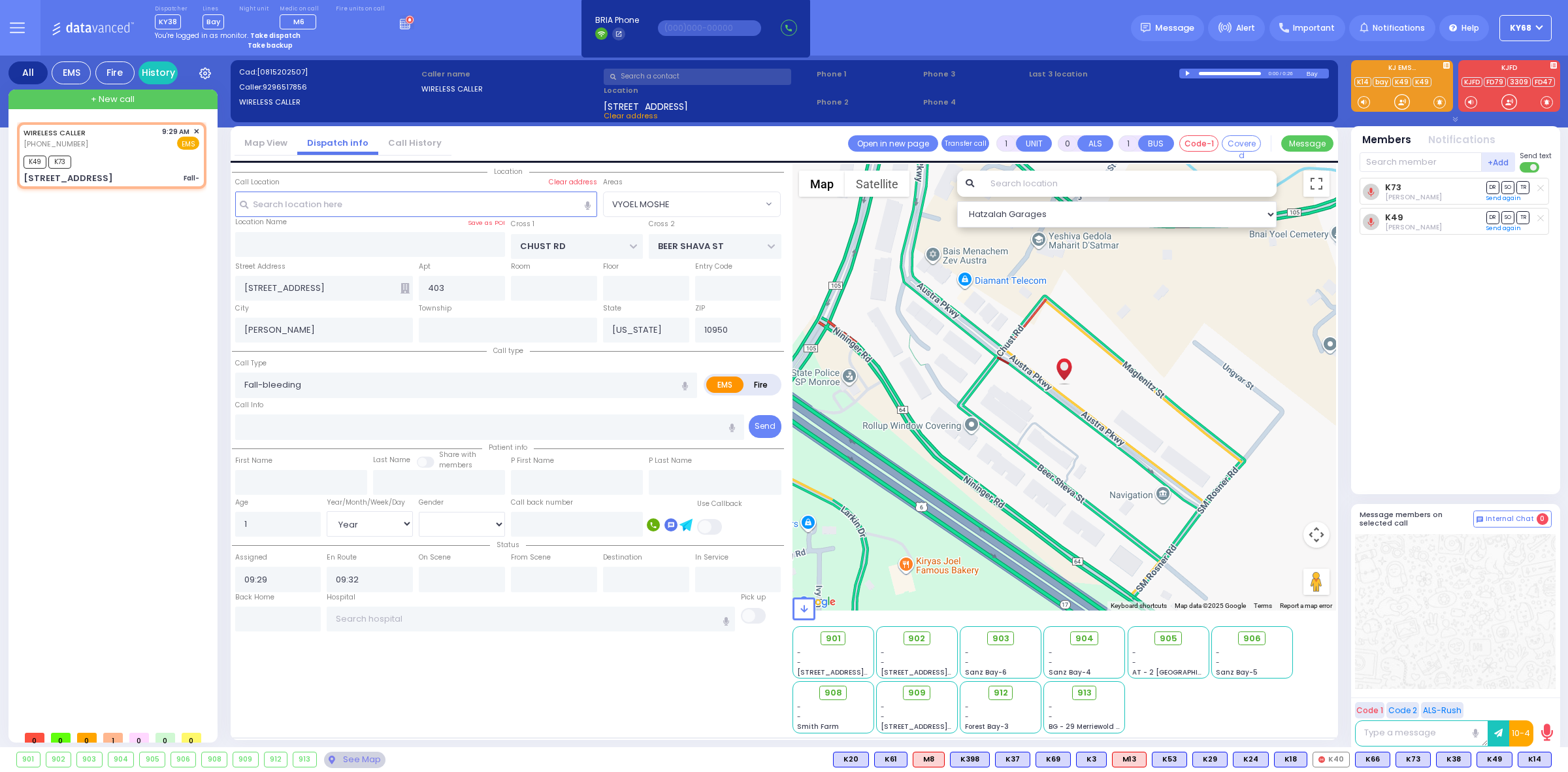
select select "VYOEL MOSHE"
select select "Hatzalah Garages"
select select
radio input "true"
select select "Year"
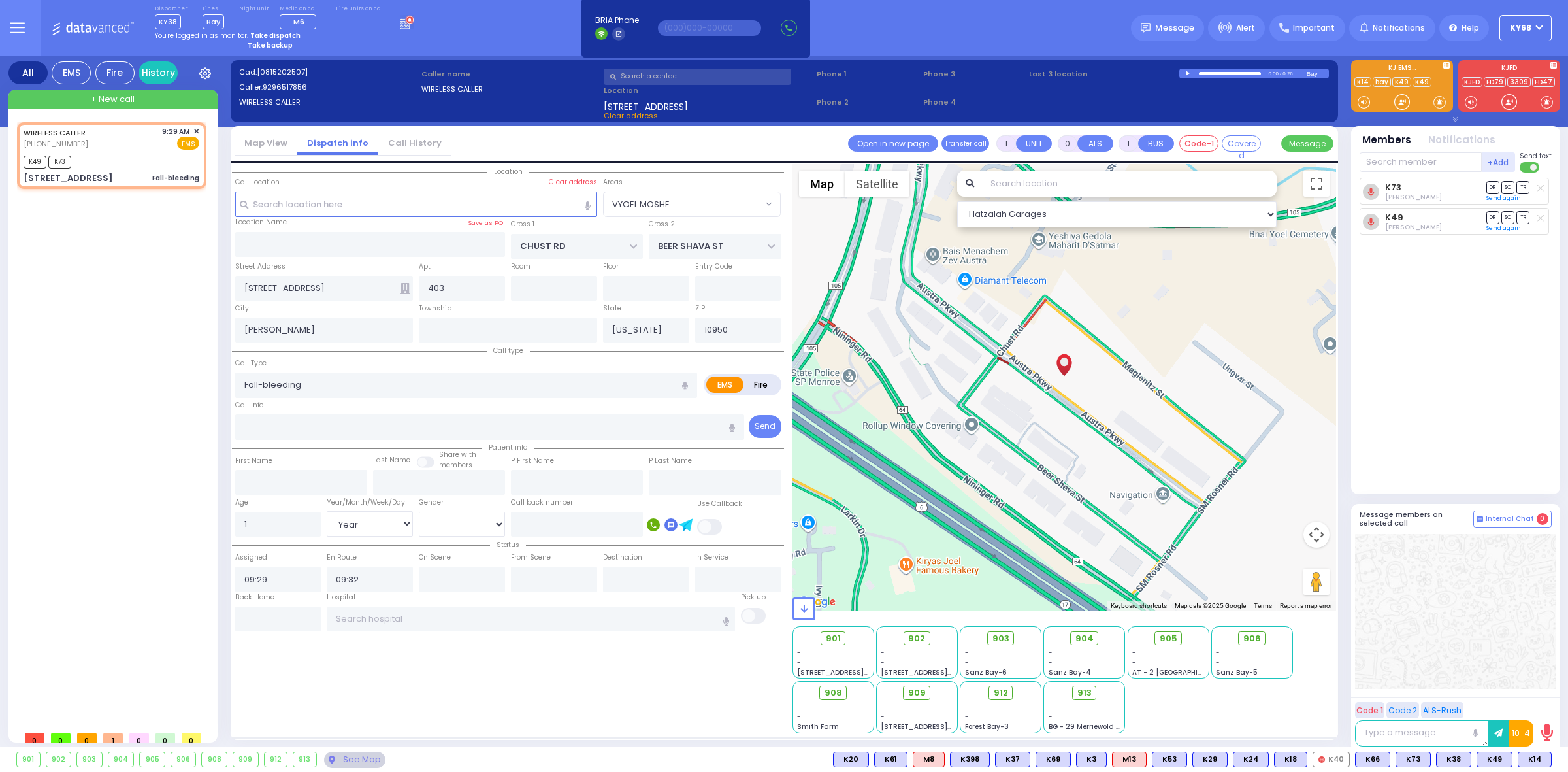
select select "[DEMOGRAPHIC_DATA]"
type input "09:30"
select select "Hatzalah Garages"
select select "VYOEL MOSHE"
select select
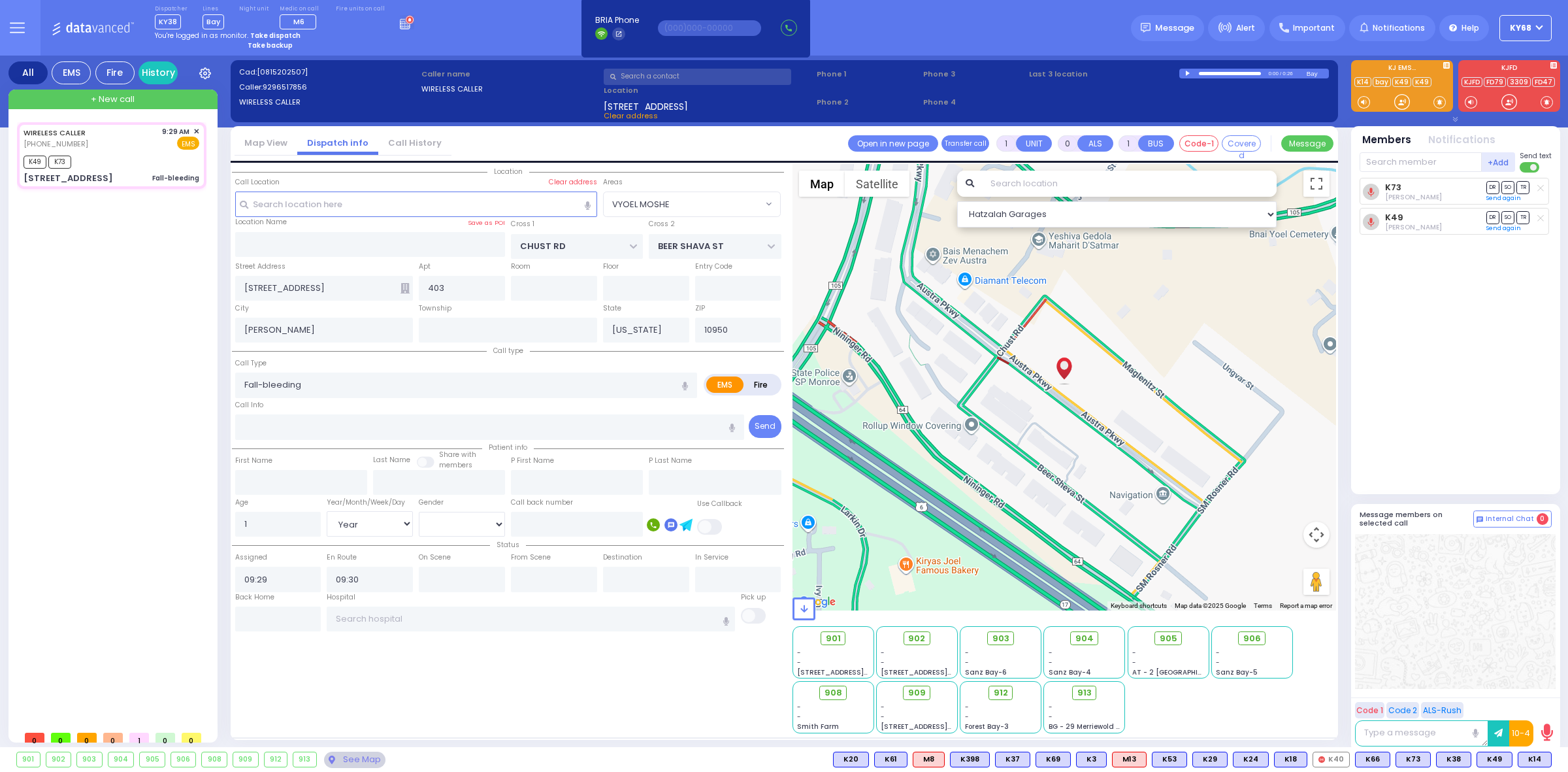
radio input "true"
select select "Year"
select select "[DEMOGRAPHIC_DATA]"
type input "09:32"
select select "VYOEL MOSHE"
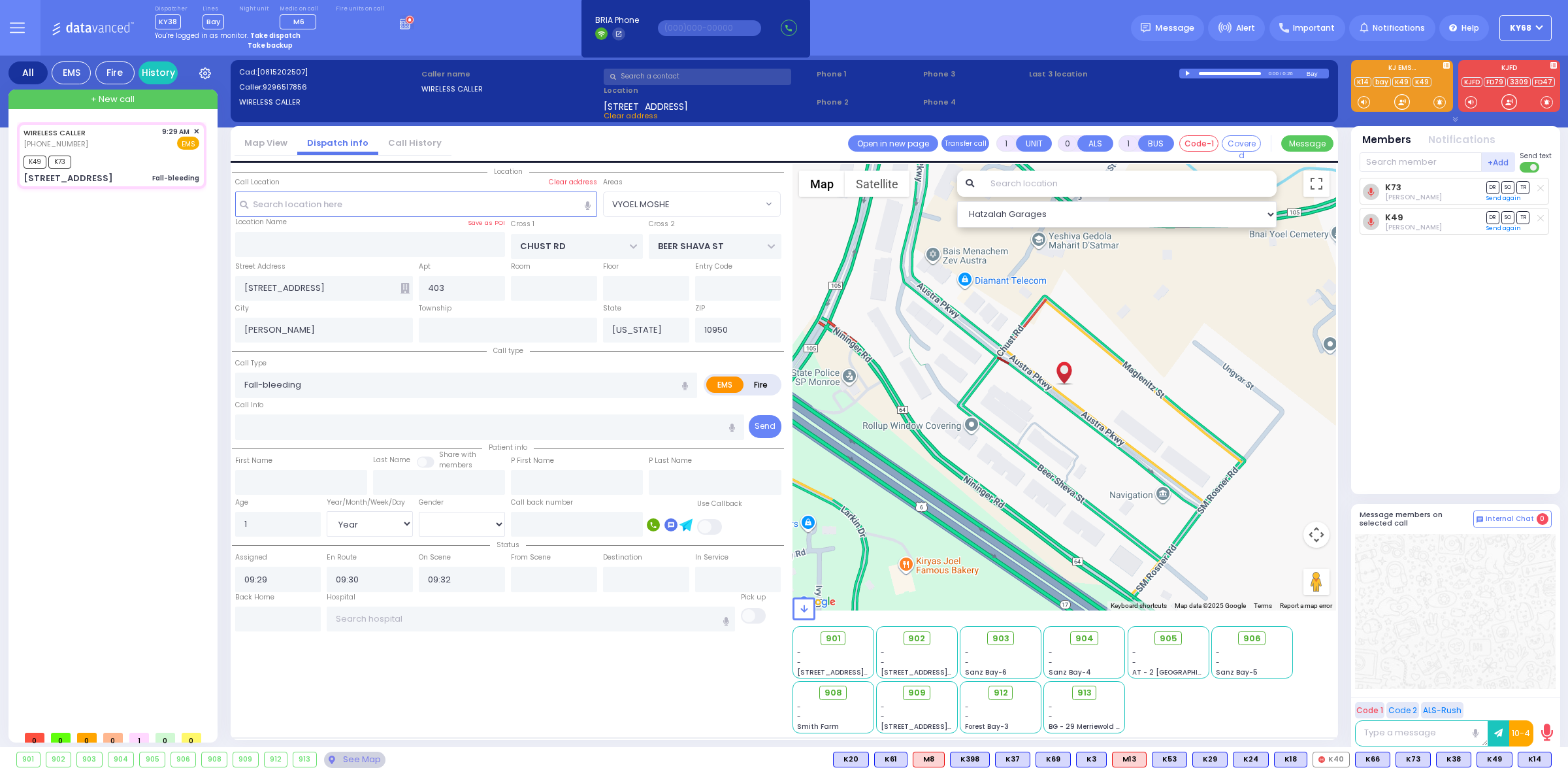
select select "Hatzalah Garages"
select select
radio input "true"
select select "Year"
select select "[DEMOGRAPHIC_DATA]"
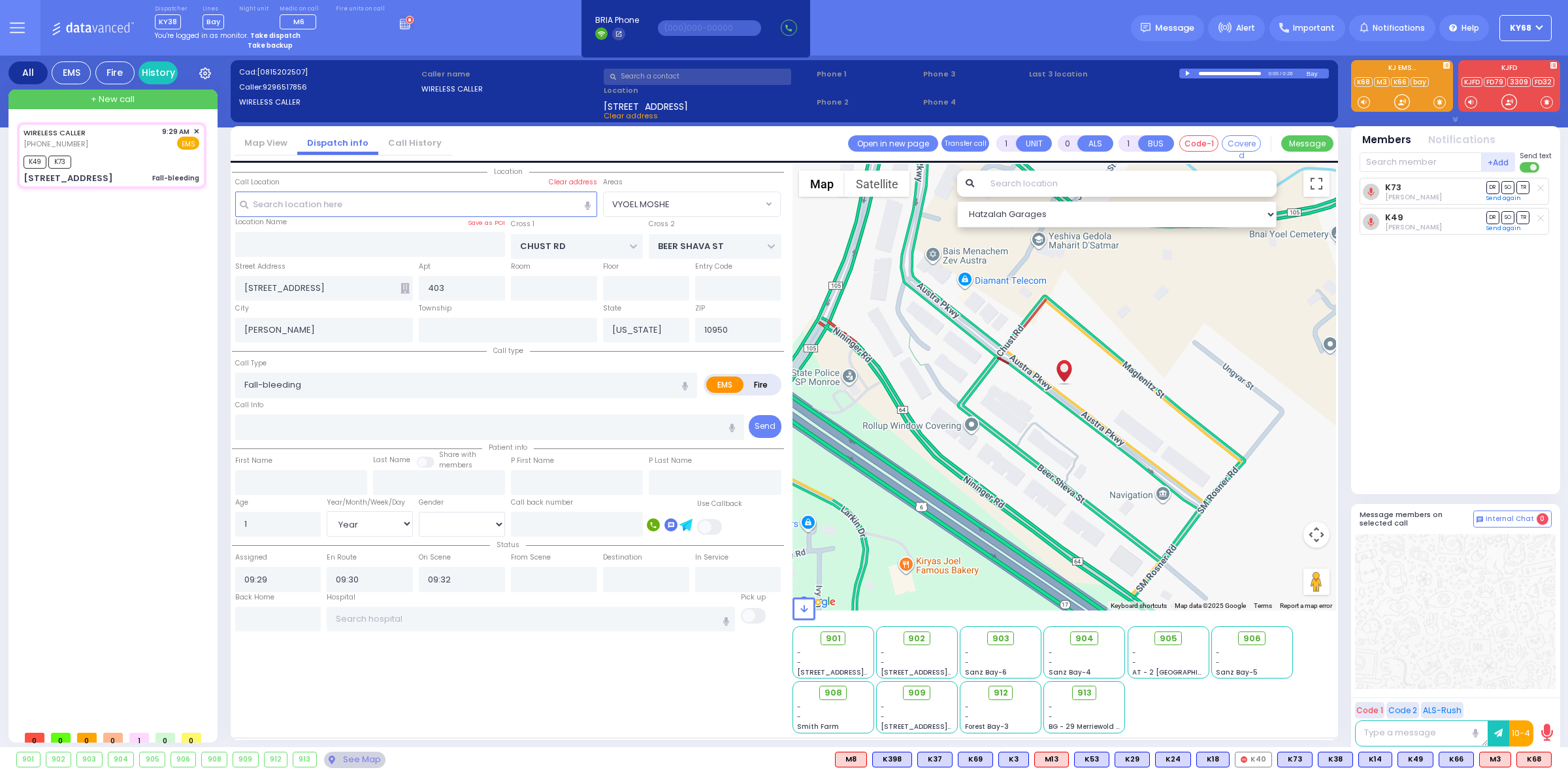
type input "09:40"
select select "VYOEL MOSHE"
select select "Hatzalah Garages"
